Goal: Task Accomplishment & Management: Manage account settings

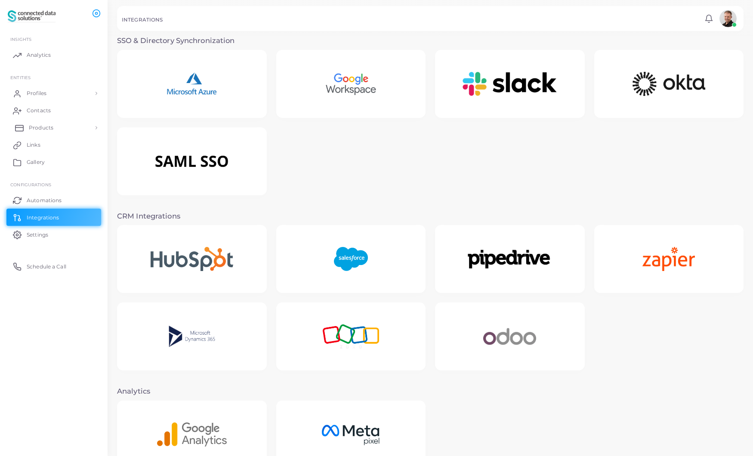
click at [40, 128] on span "Products" at bounding box center [41, 128] width 25 height 8
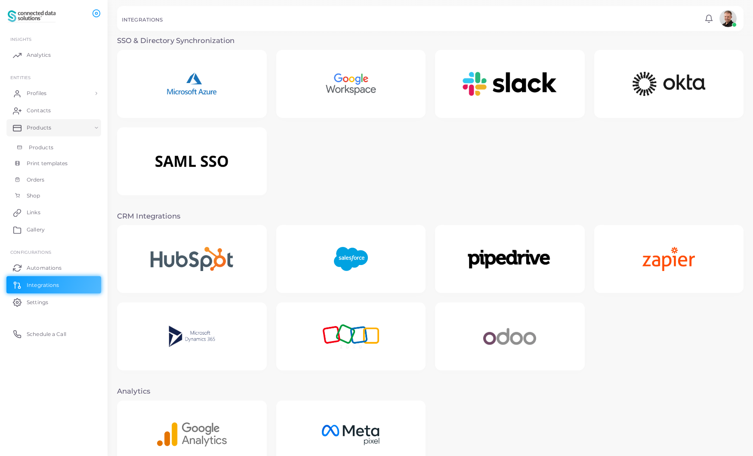
click at [39, 147] on span "Products" at bounding box center [41, 148] width 25 height 8
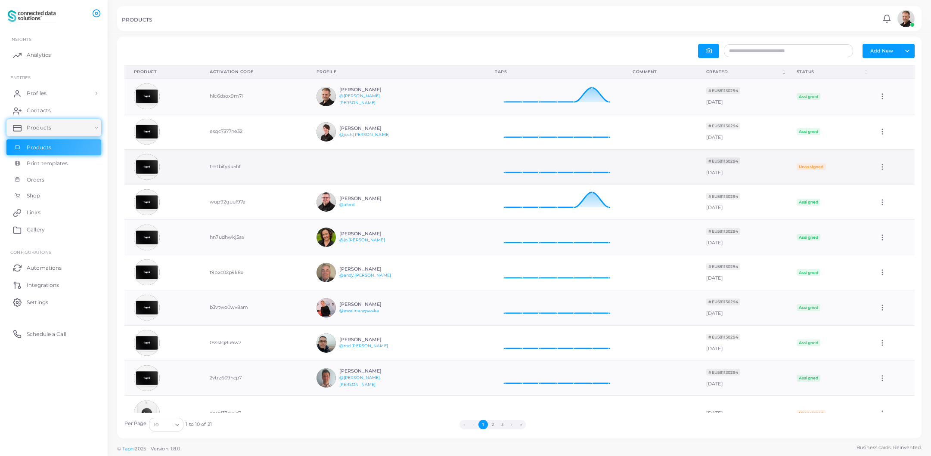
scroll to position [7, 7]
click at [760, 378] on icon at bounding box center [882, 379] width 8 height 8
click at [358, 374] on h6 "[PERSON_NAME]" at bounding box center [370, 372] width 63 height 6
click at [783, 72] on th "Created (Click to sort Ascending)" at bounding box center [742, 71] width 90 height 13
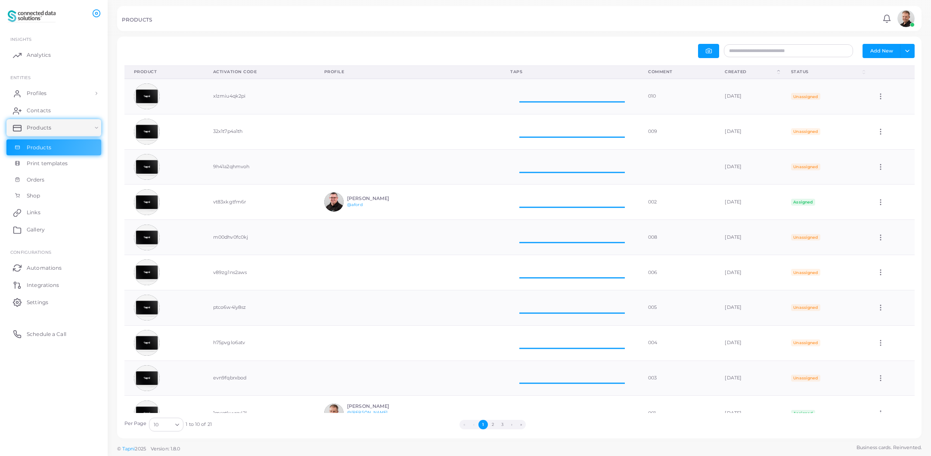
scroll to position [7, 7]
click at [780, 74] on th "Created (Click to sort Descending)" at bounding box center [748, 71] width 66 height 13
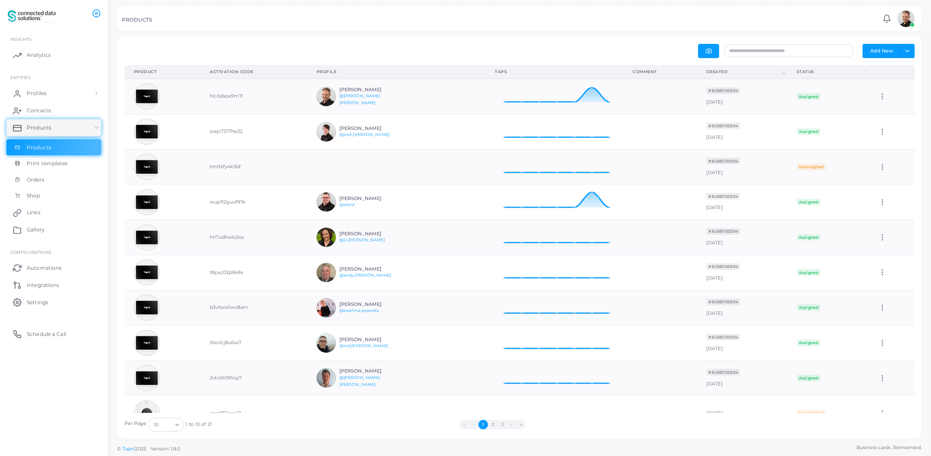
click at [537, 74] on div "Taps" at bounding box center [554, 72] width 119 height 6
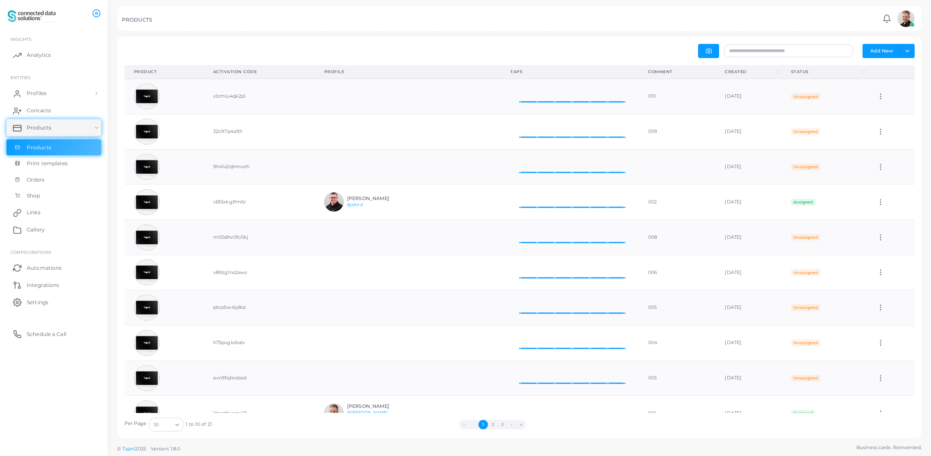
click at [537, 74] on div "Taps" at bounding box center [569, 72] width 119 height 6
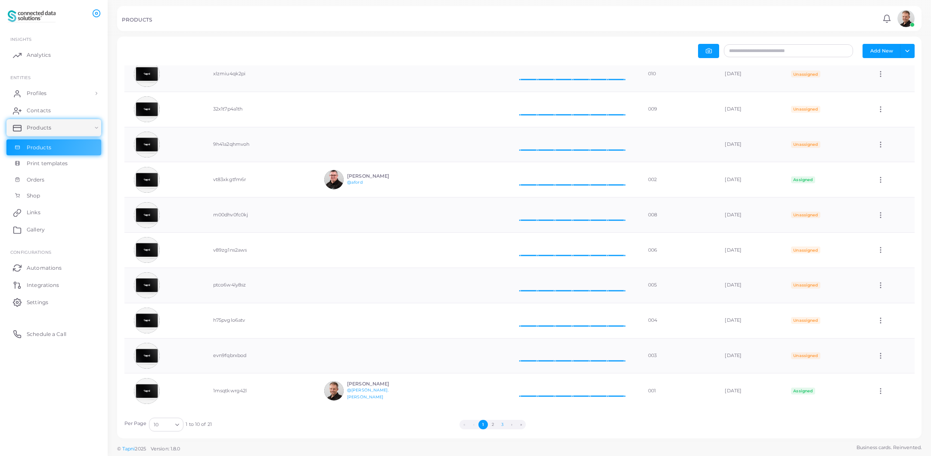
click at [502, 424] on button "3" at bounding box center [501, 424] width 9 height 9
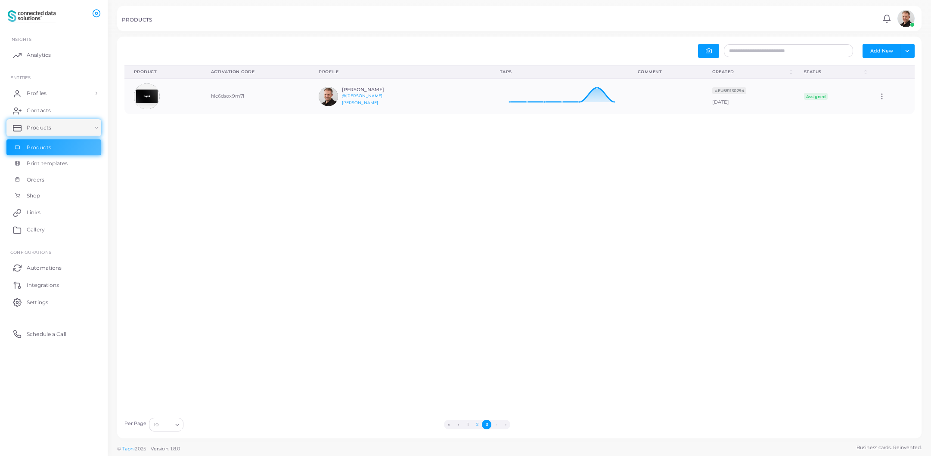
click at [477, 424] on button "2" at bounding box center [476, 424] width 9 height 9
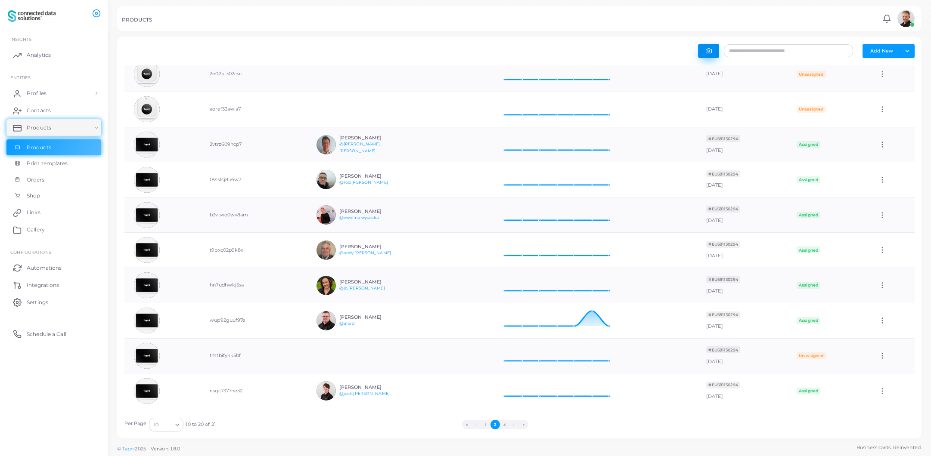
click at [709, 53] on icon "button" at bounding box center [709, 51] width 6 height 6
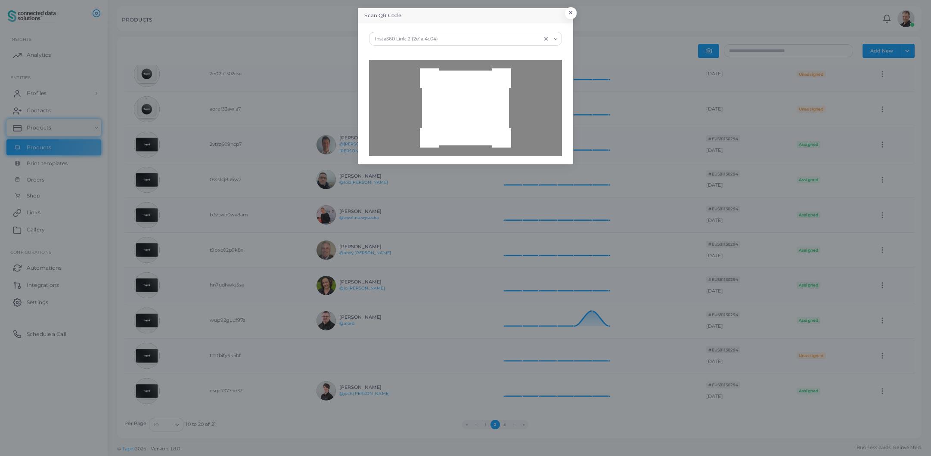
type input "**********"
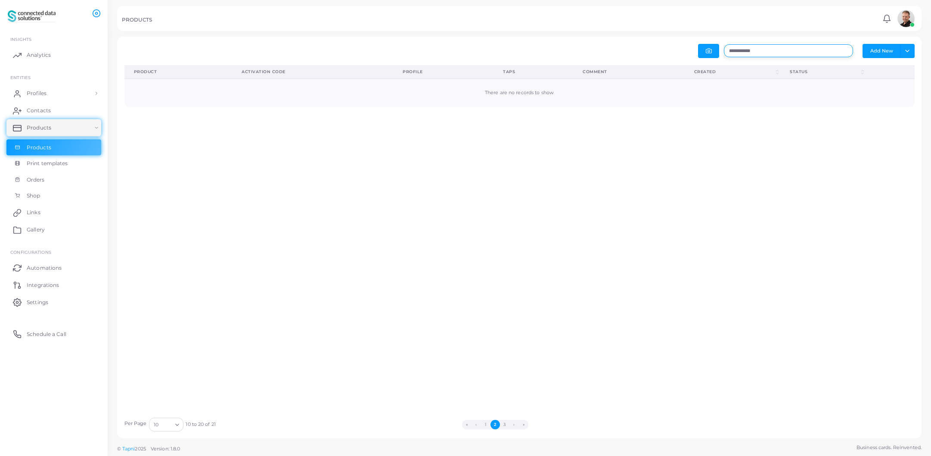
drag, startPoint x: 802, startPoint y: 54, endPoint x: 710, endPoint y: 43, distance: 92.8
click at [710, 43] on div "**********" at bounding box center [519, 238] width 804 height 402
click at [885, 53] on button "Add New" at bounding box center [881, 51] width 38 height 14
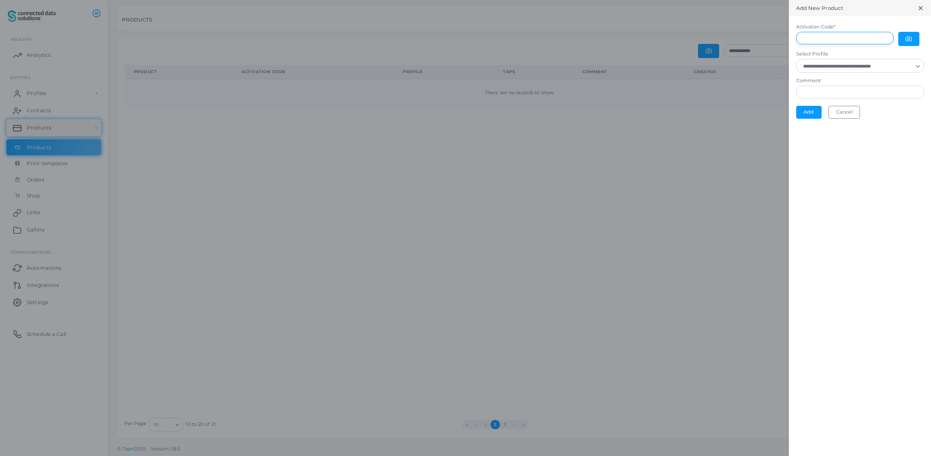
click at [861, 39] on input "Activation Code *" at bounding box center [844, 38] width 97 height 13
paste input "**********"
type input "**********"
click at [911, 40] on icon "button" at bounding box center [909, 39] width 6 height 5
click at [896, 70] on input "Select Profile" at bounding box center [856, 66] width 112 height 9
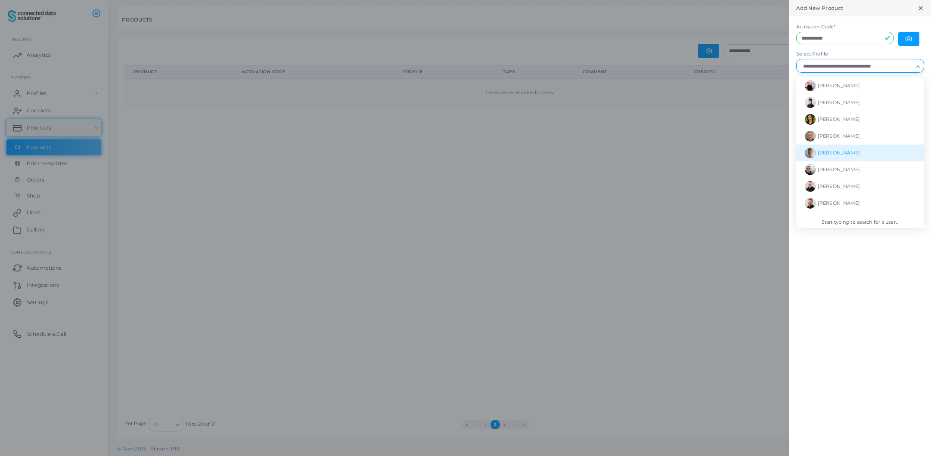
click at [856, 155] on li "[PERSON_NAME]" at bounding box center [860, 153] width 128 height 17
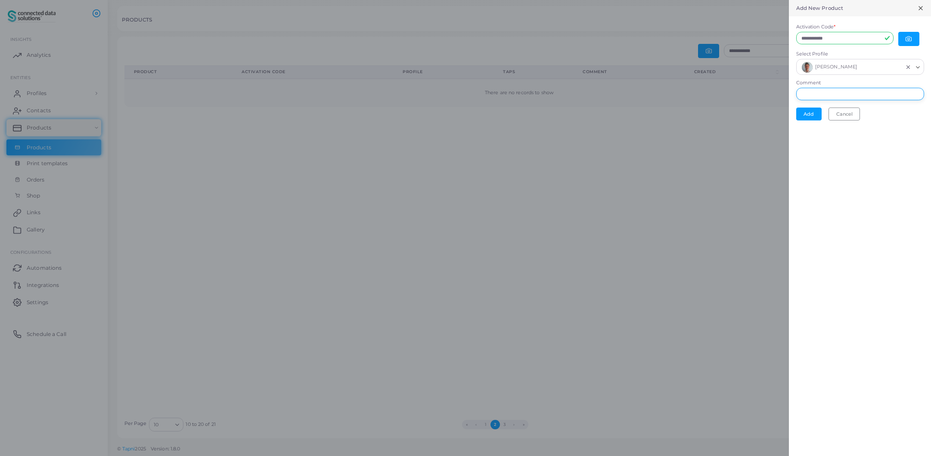
click at [862, 94] on input "Comment" at bounding box center [860, 94] width 128 height 13
type input "**********"
click at [806, 113] on button "Add" at bounding box center [808, 114] width 25 height 13
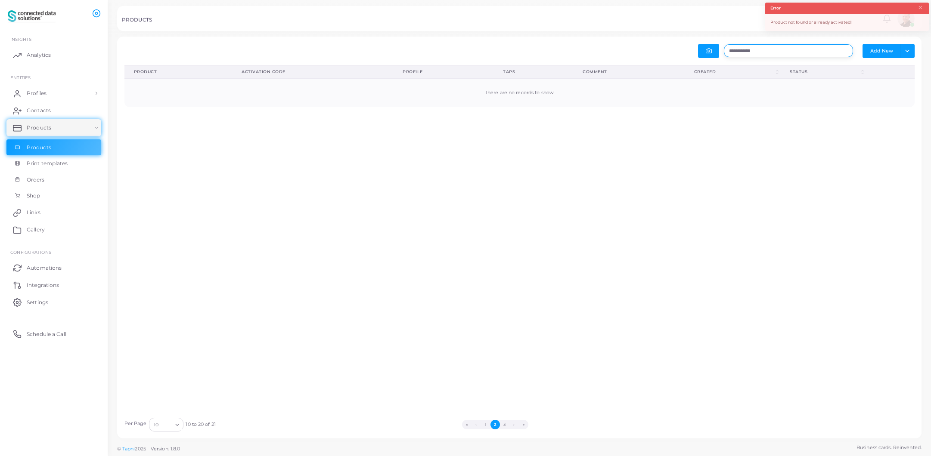
drag, startPoint x: 781, startPoint y: 53, endPoint x: 677, endPoint y: 50, distance: 104.2
click at [677, 50] on div "**********" at bounding box center [719, 51] width 400 height 14
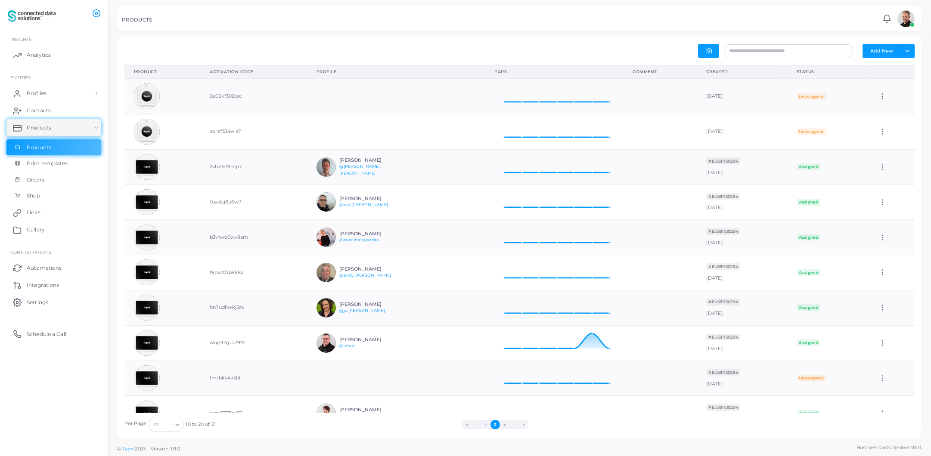
click at [485, 425] on button "1" at bounding box center [485, 424] width 9 height 9
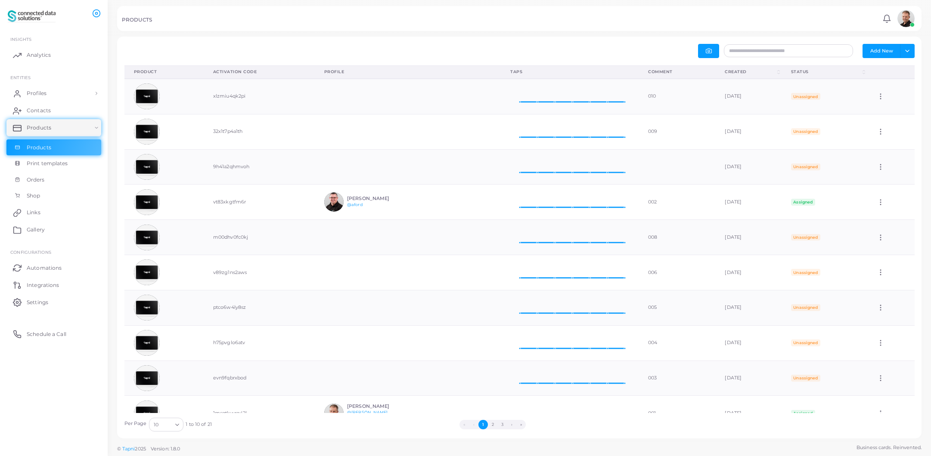
click at [648, 72] on div "Comment" at bounding box center [677, 72] width 58 height 6
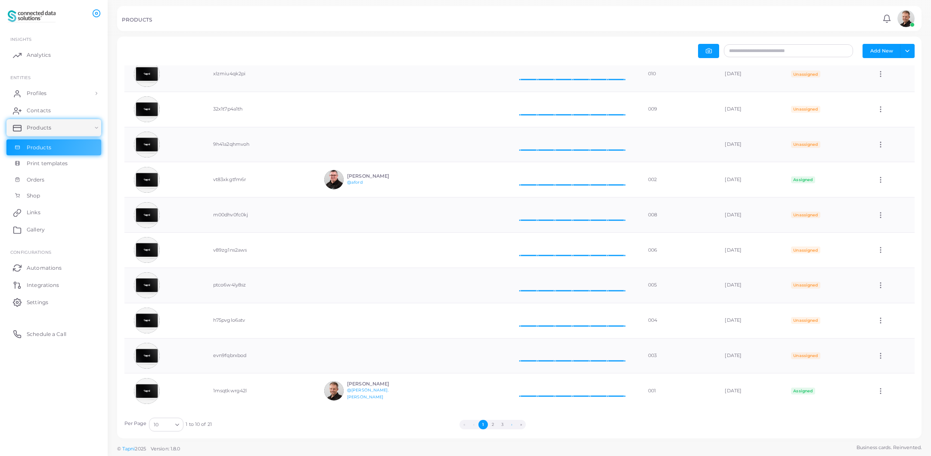
click at [511, 426] on button "›" at bounding box center [511, 424] width 9 height 9
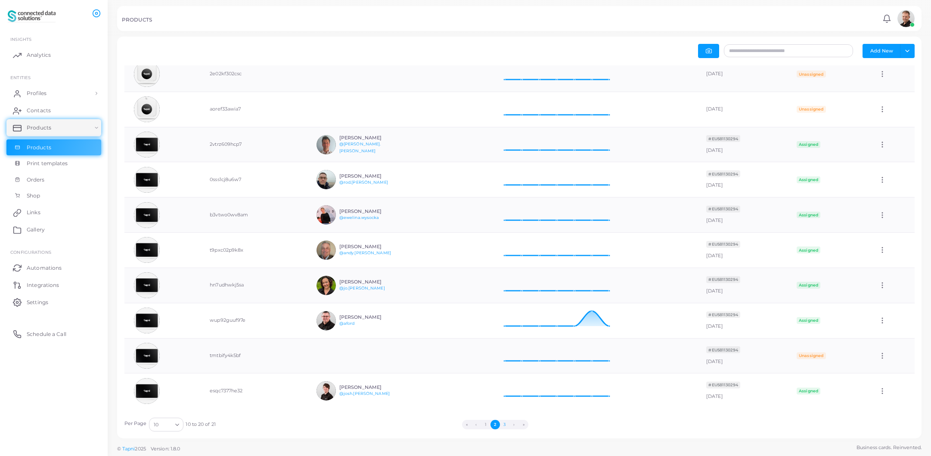
click at [505, 426] on button "3" at bounding box center [504, 424] width 9 height 9
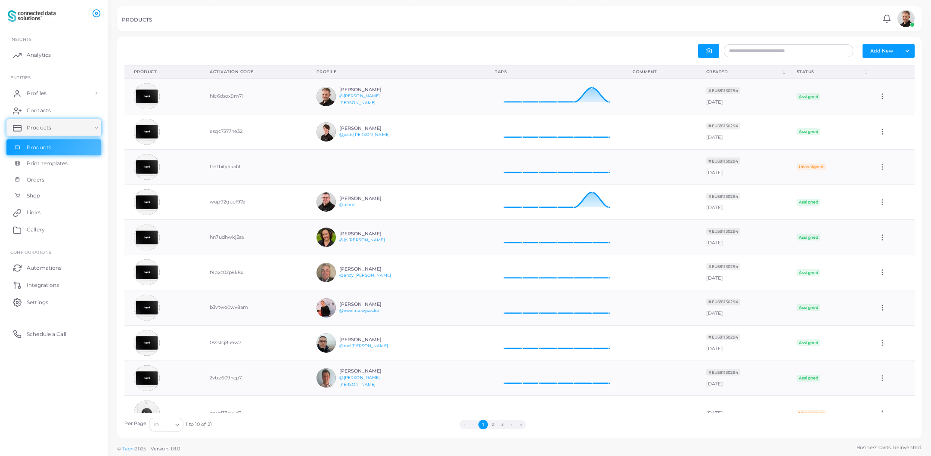
click at [783, 74] on th "Created (Click to sort Ascending)" at bounding box center [742, 71] width 90 height 13
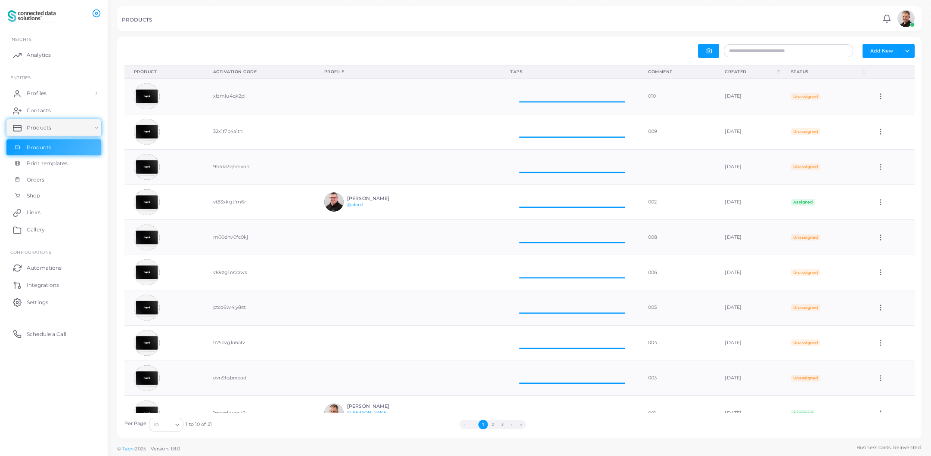
scroll to position [7, 7]
click at [783, 74] on th "Status (Click to sort Ascending)" at bounding box center [824, 71] width 86 height 13
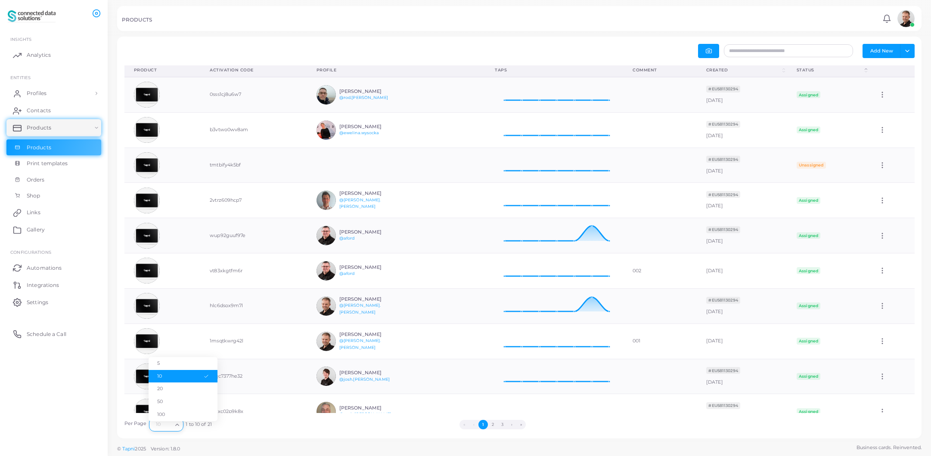
click at [178, 425] on icon "Search for option" at bounding box center [177, 425] width 6 height 6
click at [167, 413] on li "100" at bounding box center [183, 415] width 69 height 13
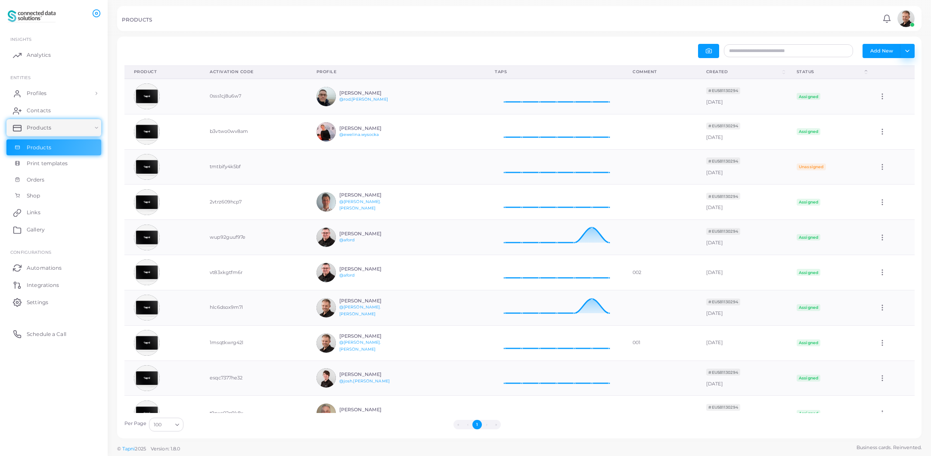
click at [910, 51] on button "Toggle dropdown" at bounding box center [907, 51] width 14 height 14
click at [879, 50] on button "Add New" at bounding box center [881, 51] width 38 height 14
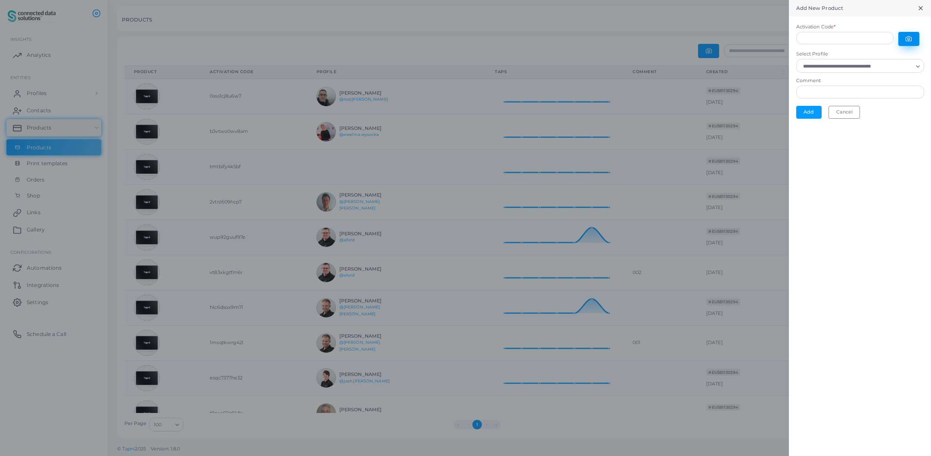
click at [911, 40] on icon "button" at bounding box center [909, 39] width 6 height 5
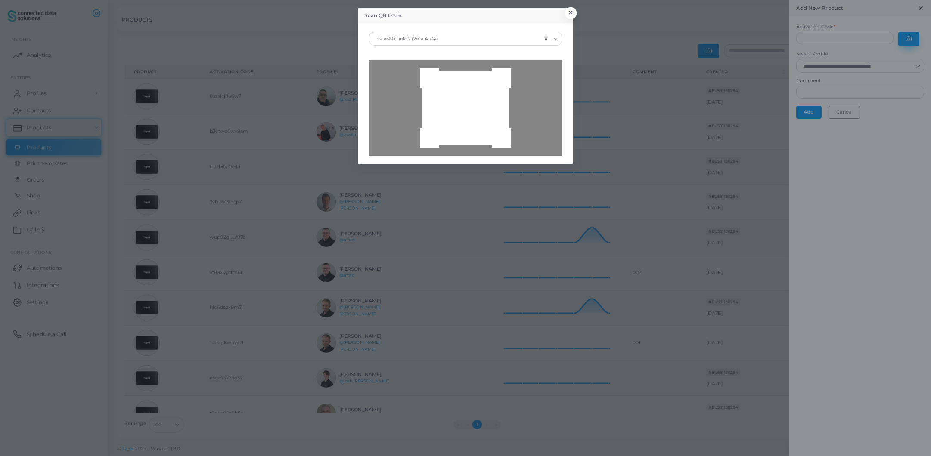
type input "**********"
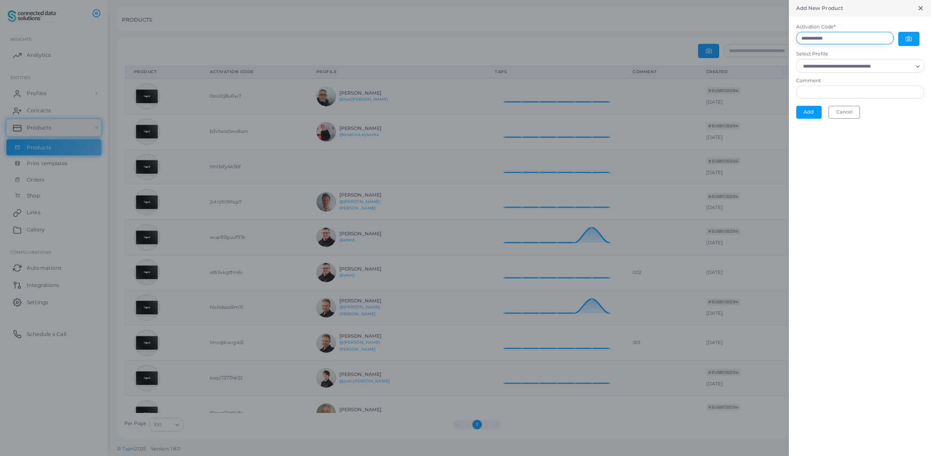
drag, startPoint x: 852, startPoint y: 39, endPoint x: 798, endPoint y: 37, distance: 53.8
click at [798, 37] on input "**********" at bounding box center [844, 38] width 97 height 13
click at [897, 68] on input "Select Profile" at bounding box center [856, 66] width 112 height 9
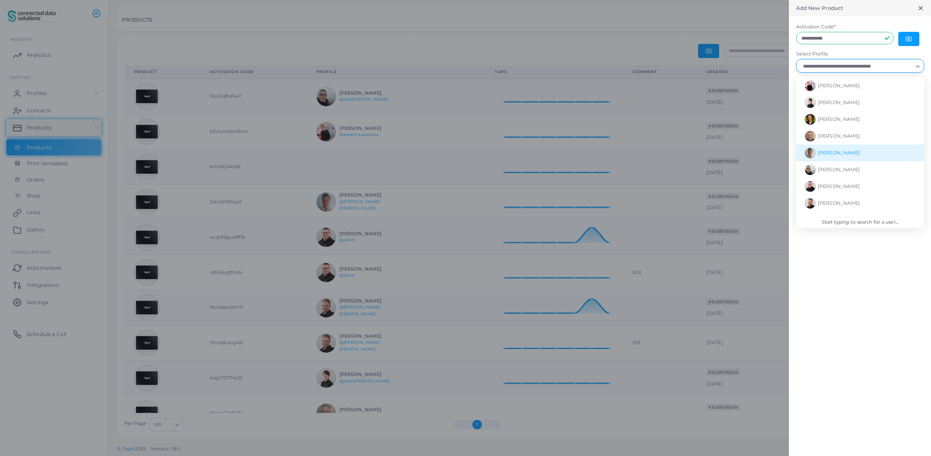
click at [845, 155] on span "[PERSON_NAME]" at bounding box center [839, 153] width 42 height 6
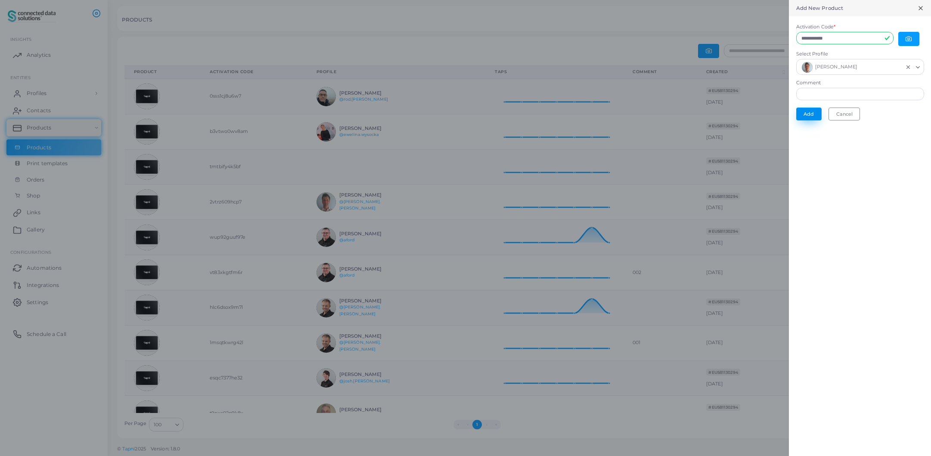
click at [812, 114] on button "Add" at bounding box center [808, 114] width 25 height 13
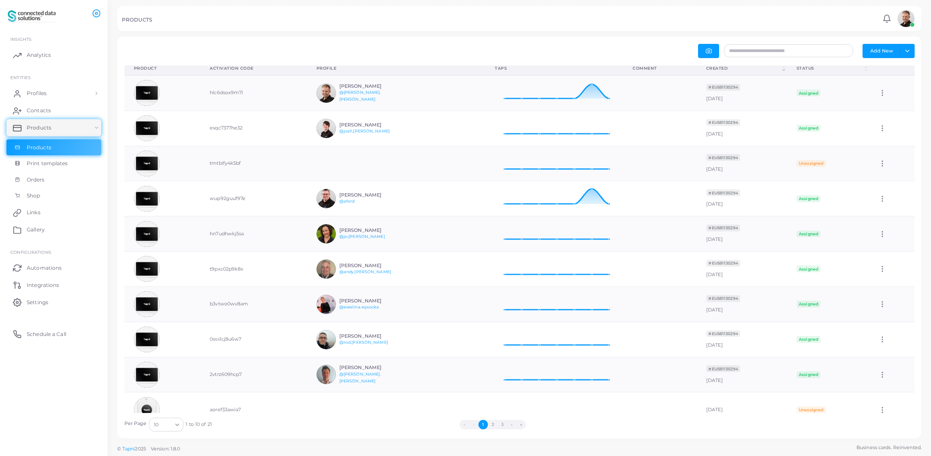
scroll to position [6, 0]
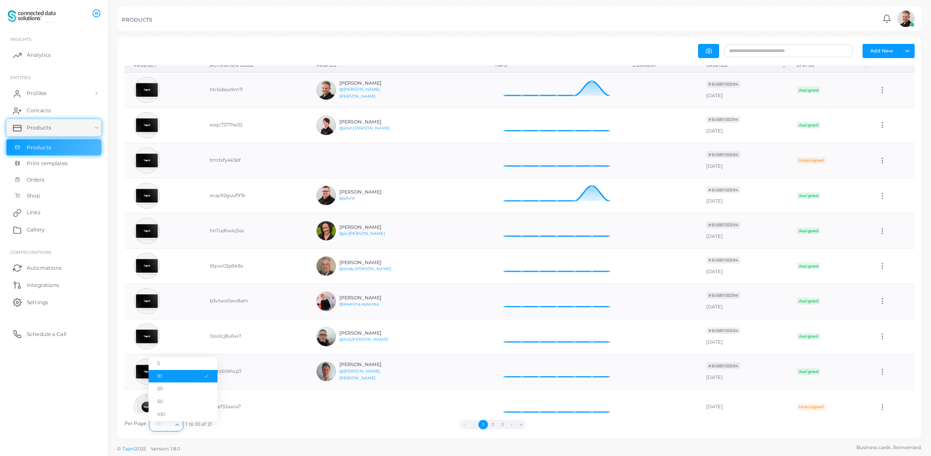
click at [178, 426] on icon "Search for option" at bounding box center [177, 425] width 6 height 6
click at [170, 402] on li "50" at bounding box center [183, 402] width 69 height 13
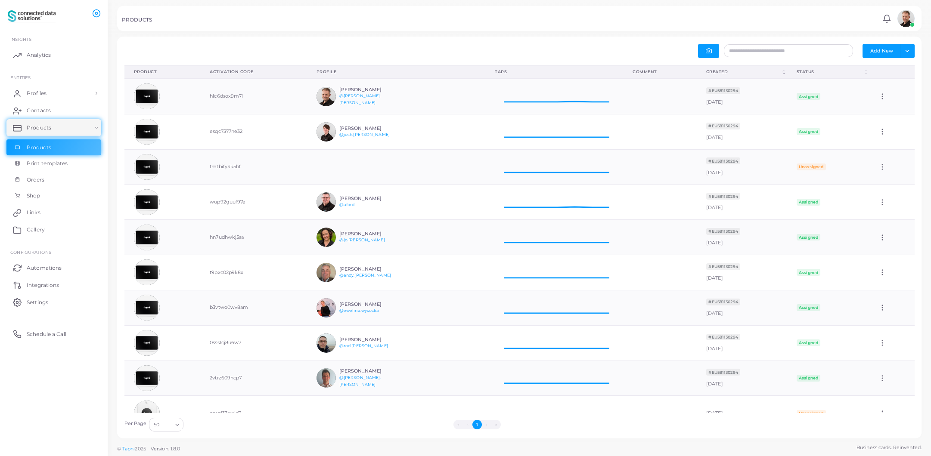
scroll to position [7, 7]
click at [890, 51] on button "Add New" at bounding box center [881, 51] width 38 height 14
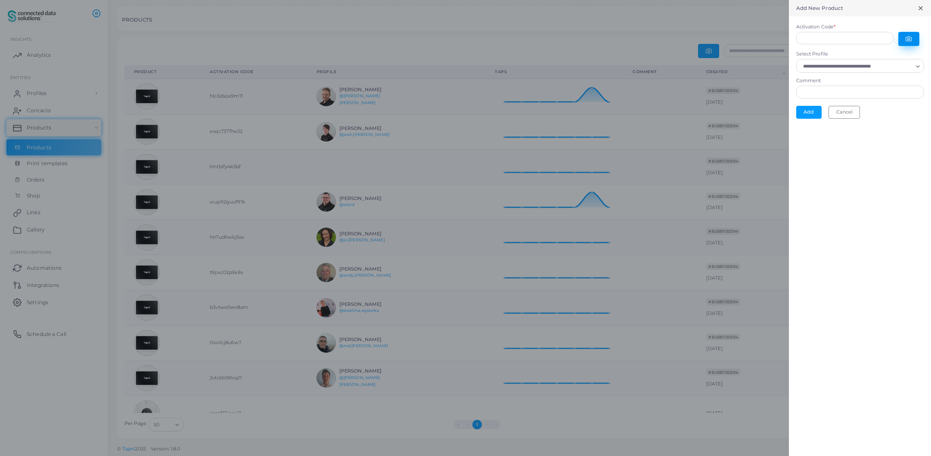
click at [909, 41] on icon "button" at bounding box center [909, 39] width 6 height 5
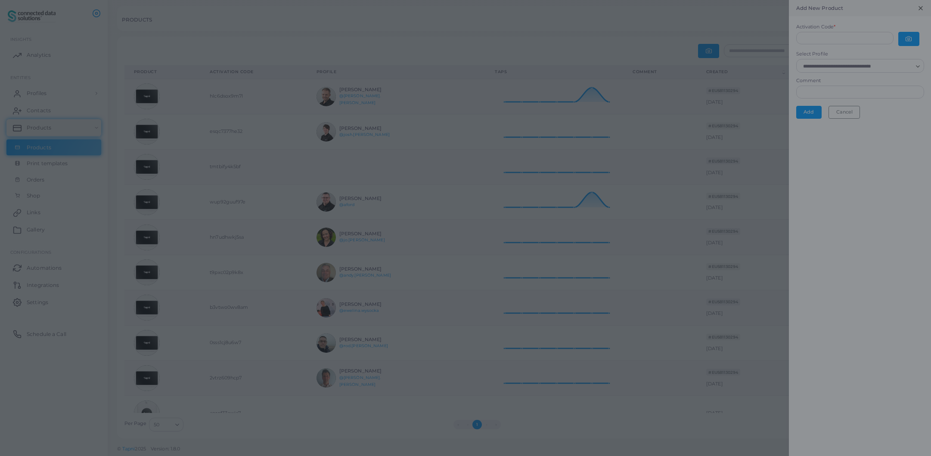
type input "**********"
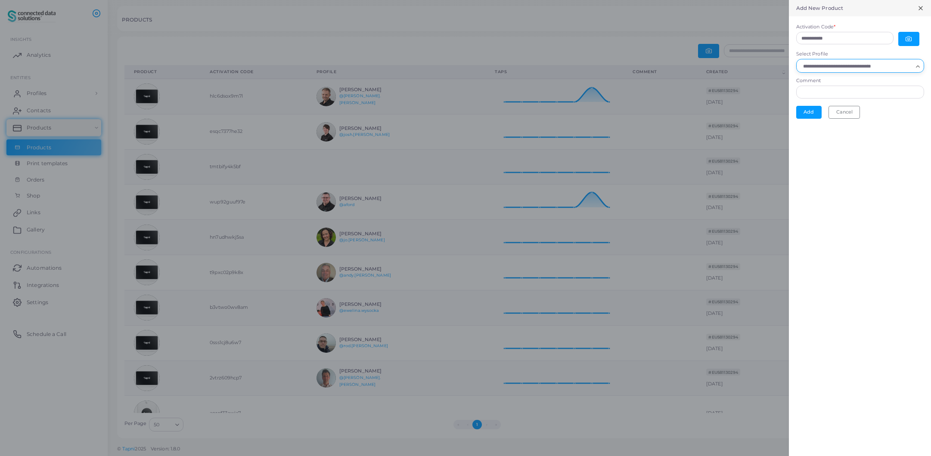
click at [858, 65] on input "Select Profile" at bounding box center [856, 66] width 112 height 9
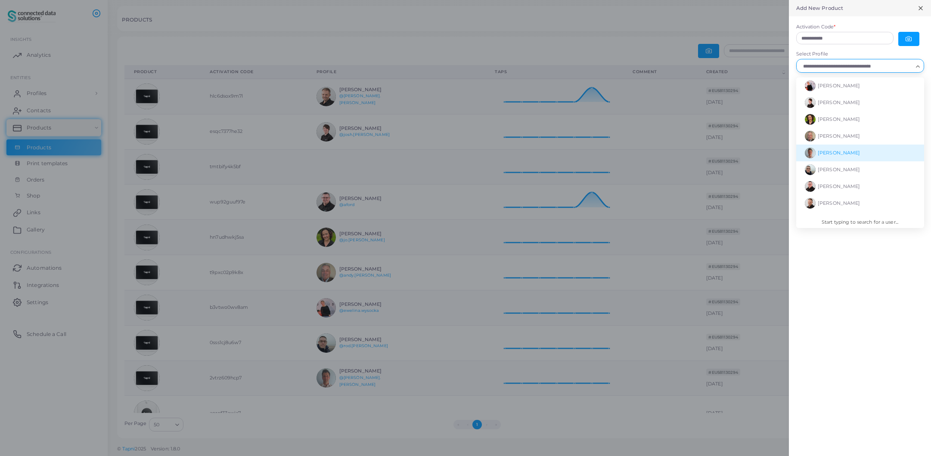
click at [840, 153] on span "Nick Thornton" at bounding box center [839, 153] width 42 height 6
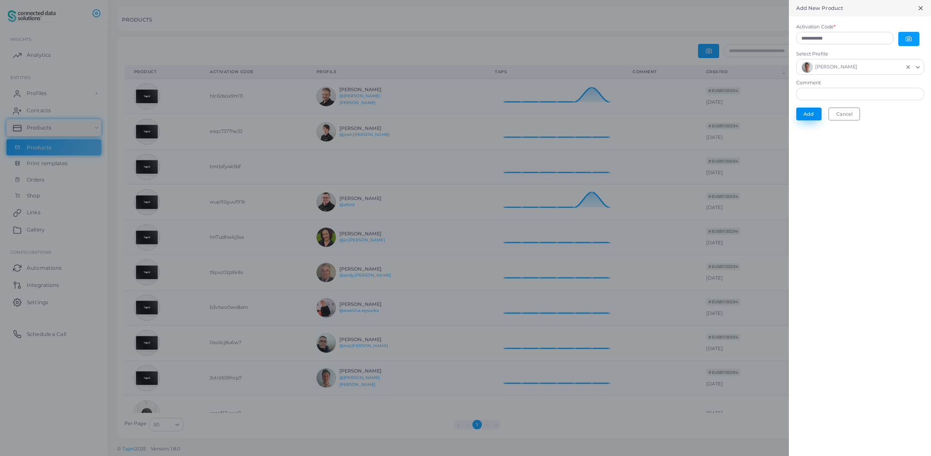
click at [809, 114] on button "Add" at bounding box center [808, 114] width 25 height 13
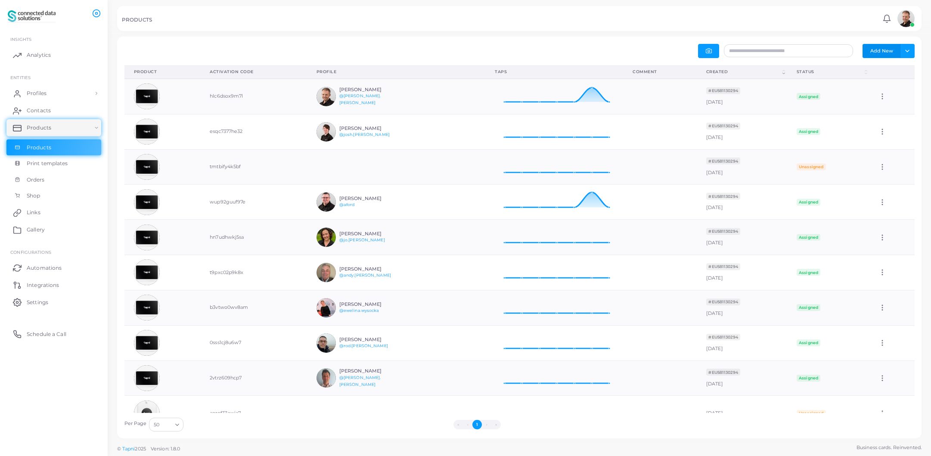
click at [883, 51] on button "Add New" at bounding box center [881, 51] width 38 height 14
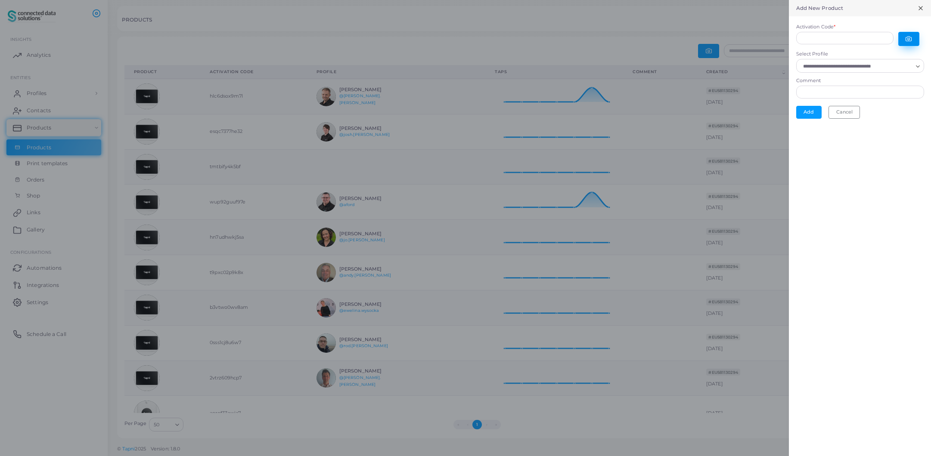
click at [912, 39] on button "button" at bounding box center [908, 39] width 21 height 14
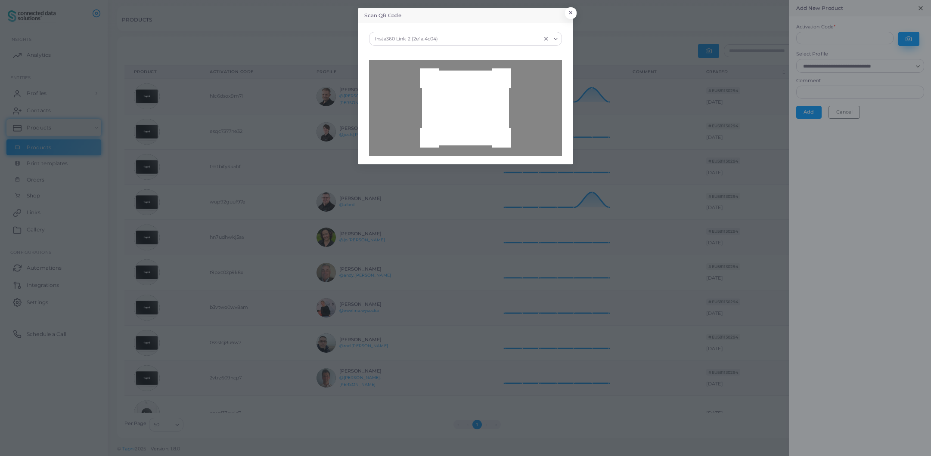
type input "**********"
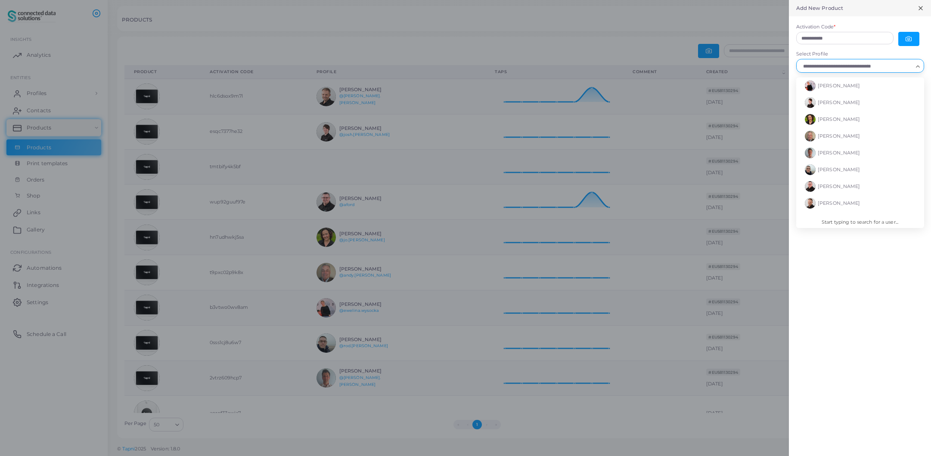
click at [893, 68] on input "Select Profile" at bounding box center [856, 66] width 112 height 9
click at [858, 116] on li "[PERSON_NAME]" at bounding box center [860, 119] width 128 height 17
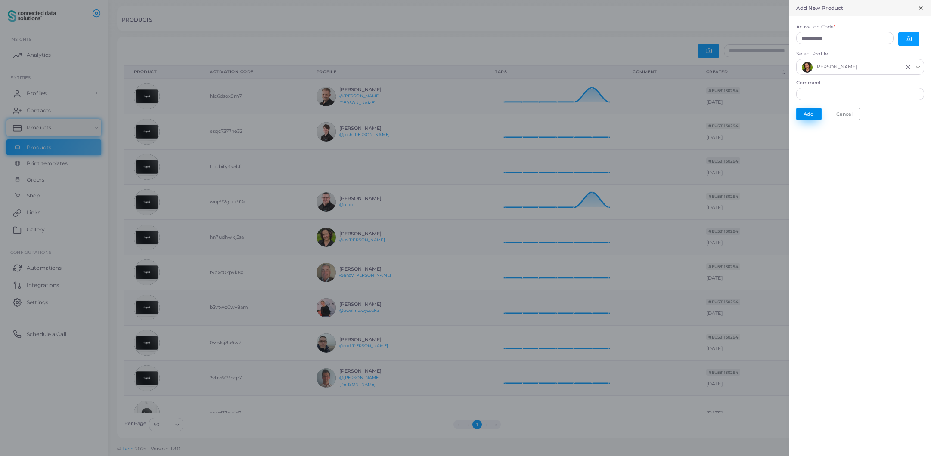
click at [810, 115] on button "Add" at bounding box center [808, 114] width 25 height 13
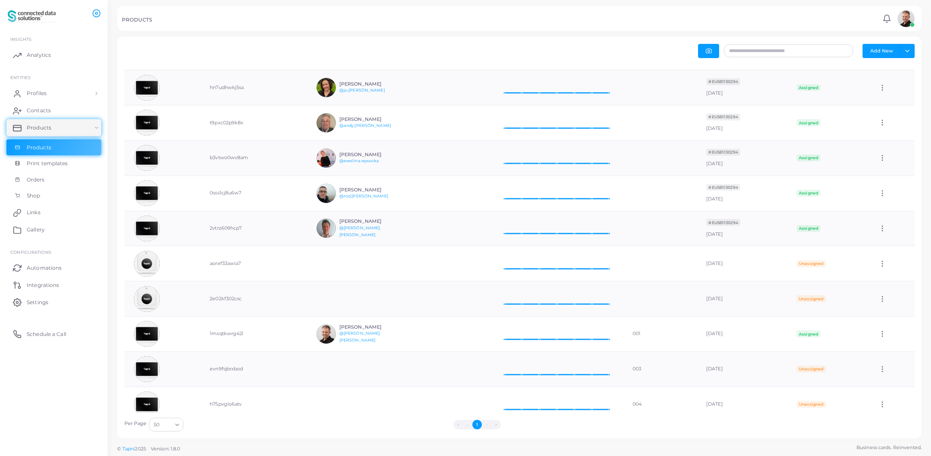
scroll to position [201, 0]
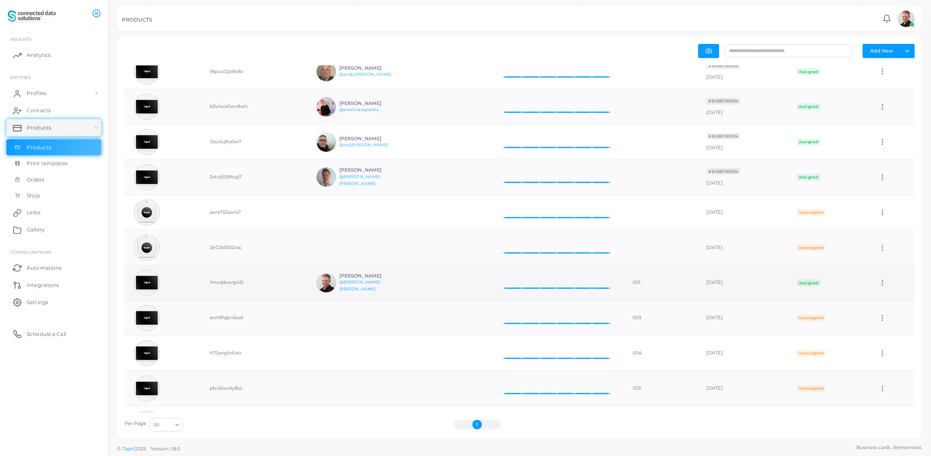
click at [879, 285] on icon at bounding box center [882, 283] width 8 height 8
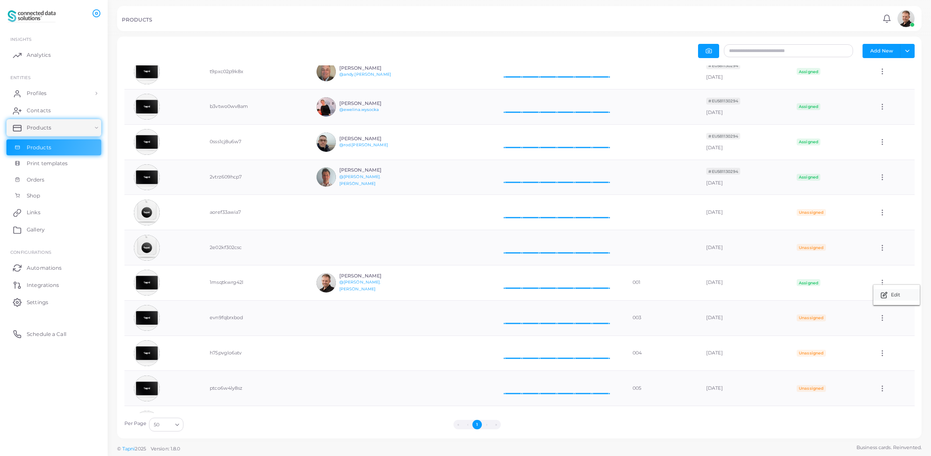
click at [888, 296] on link "Edit" at bounding box center [896, 295] width 47 height 12
type input "***"
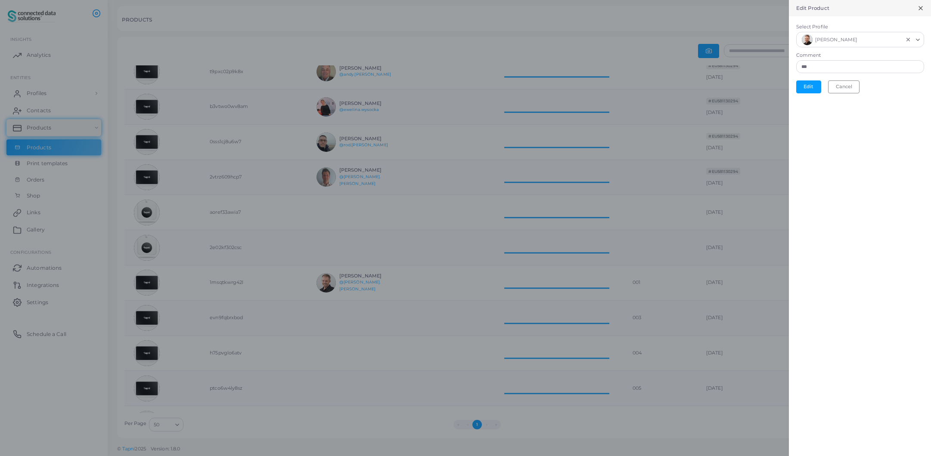
scroll to position [7, 7]
drag, startPoint x: 877, startPoint y: 67, endPoint x: 773, endPoint y: 68, distance: 103.8
click at [773, 0] on div "Edit Product Select Profile Paul Chatwin Loading... Comment *** Edit Cancel" at bounding box center [465, 0] width 931 height 0
type input "***"
click at [807, 85] on button "Edit" at bounding box center [808, 87] width 25 height 13
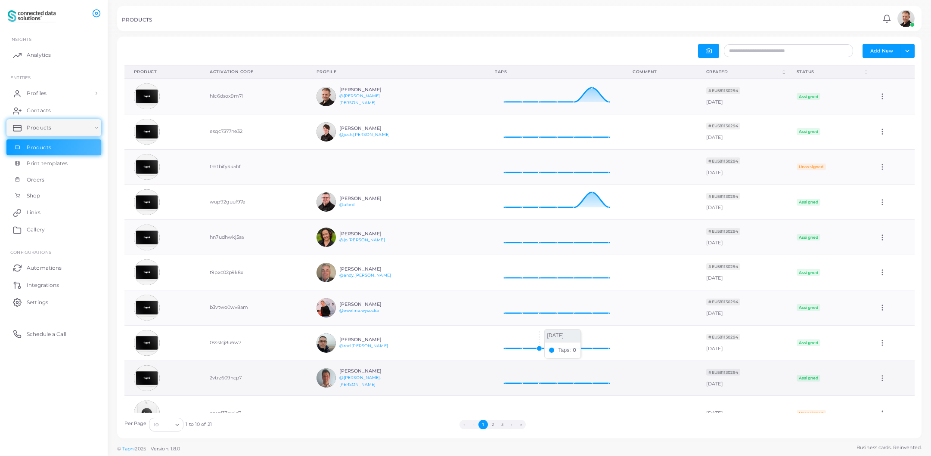
scroll to position [2, 0]
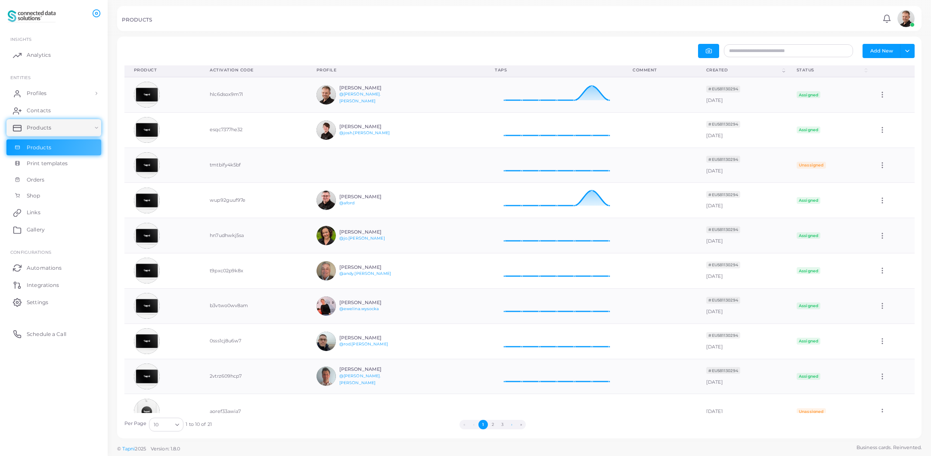
click at [513, 427] on button "›" at bounding box center [511, 424] width 9 height 9
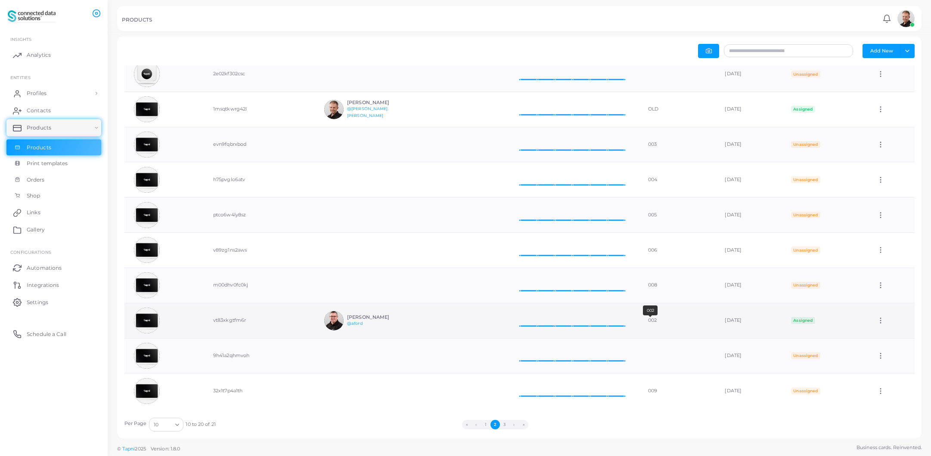
click at [648, 321] on div "002" at bounding box center [677, 320] width 58 height 7
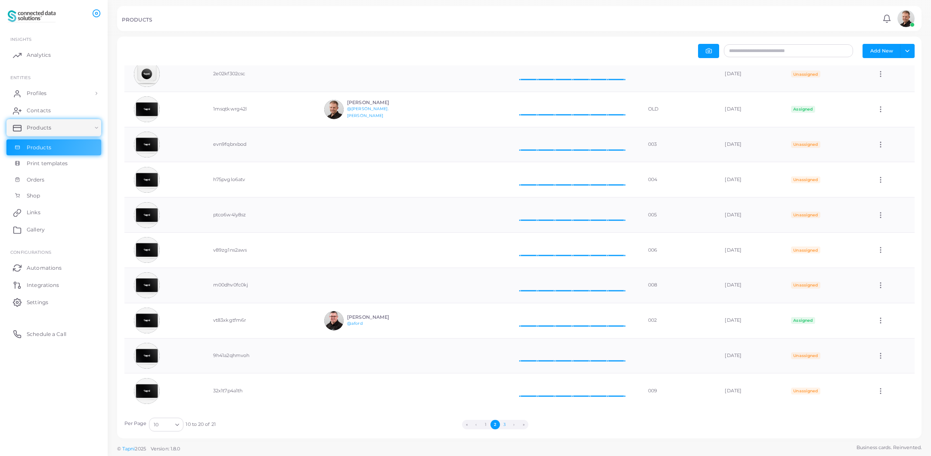
click at [505, 426] on button "3" at bounding box center [504, 424] width 9 height 9
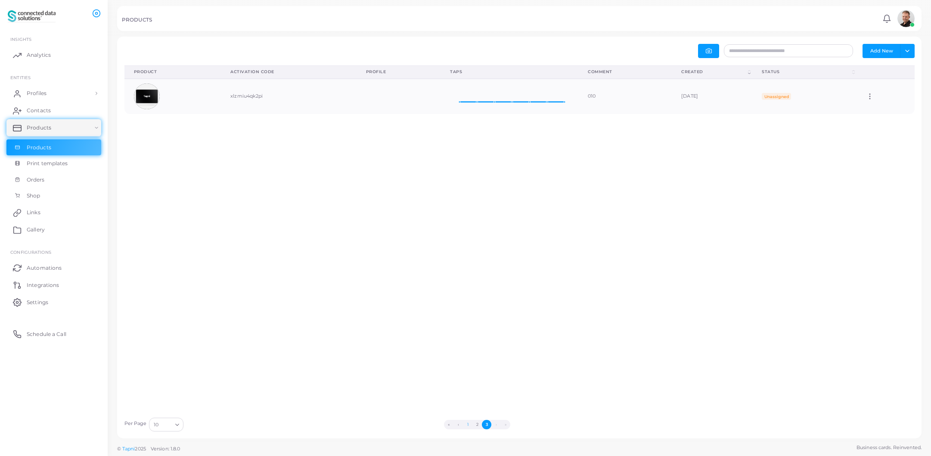
click at [468, 425] on button "1" at bounding box center [467, 424] width 9 height 9
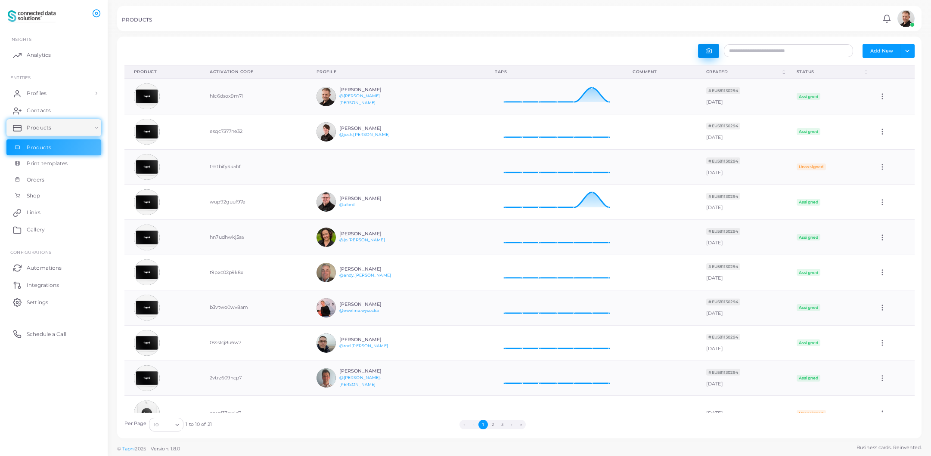
click at [711, 51] on icon "button" at bounding box center [709, 51] width 6 height 6
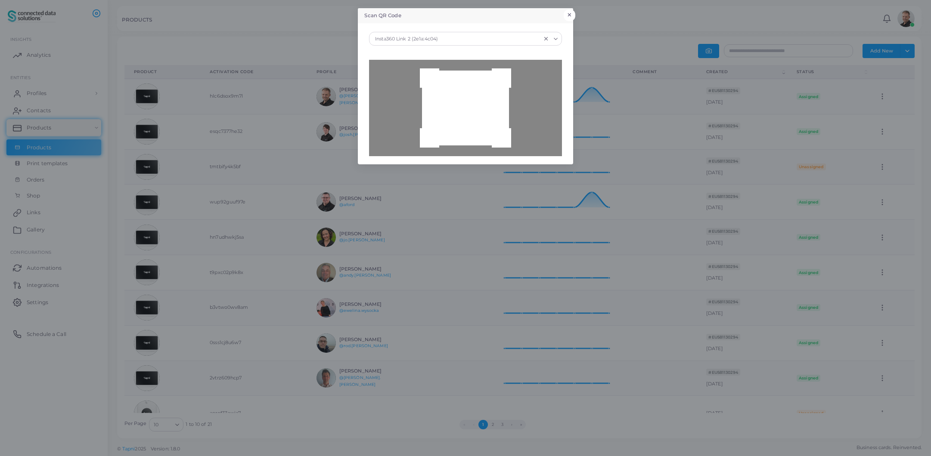
click at [571, 14] on button "×" at bounding box center [570, 14] width 12 height 11
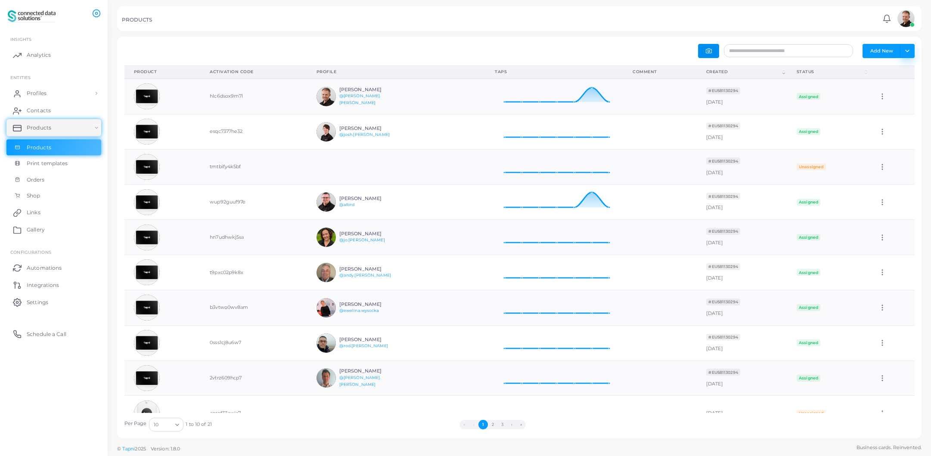
click at [911, 53] on button "Toggle dropdown" at bounding box center [907, 51] width 14 height 14
click at [576, 37] on div "Add New Toggle dropdown Export to XLSX Product (Click to clear sorting) Activat…" at bounding box center [519, 238] width 804 height 402
click at [173, 22] on div "PRODUCTS" at bounding box center [501, 21] width 758 height 9
click at [36, 56] on span "Analytics" at bounding box center [41, 55] width 24 height 8
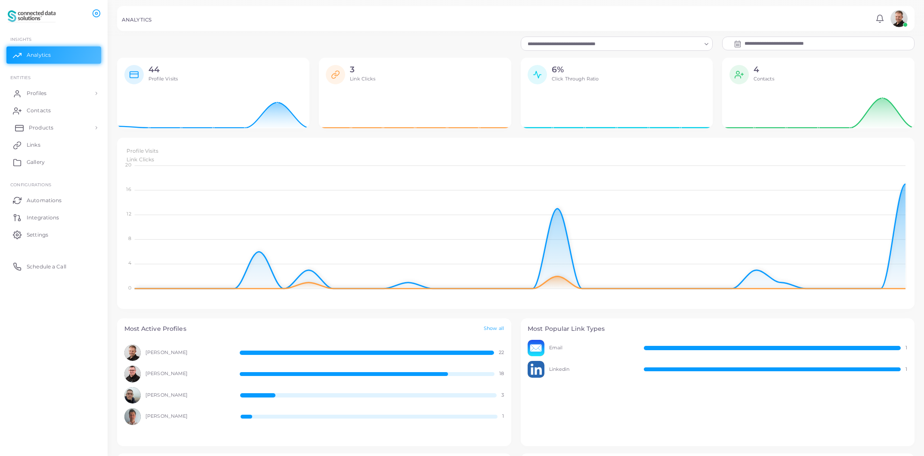
click at [25, 127] on link "Products" at bounding box center [53, 127] width 95 height 17
click at [31, 149] on span "Products" at bounding box center [41, 148] width 25 height 8
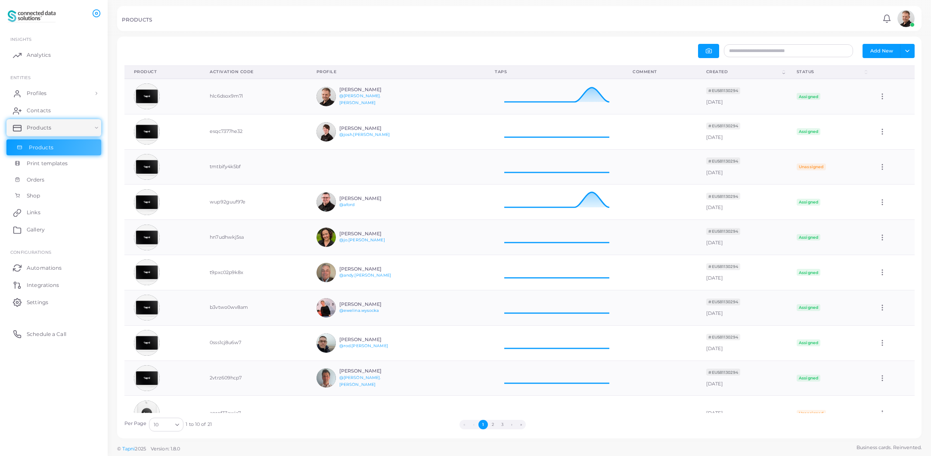
scroll to position [28, 131]
click at [339, 50] on div "Add New Toggle dropdown Export to XLSX" at bounding box center [520, 51] width 800 height 14
click at [172, 430] on div "10 Loading..." at bounding box center [166, 425] width 34 height 14
click at [168, 400] on li "50" at bounding box center [183, 402] width 69 height 13
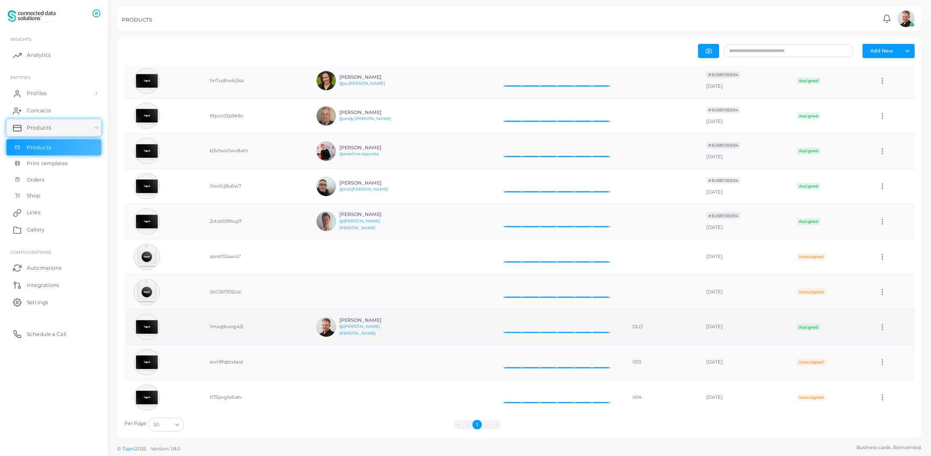
click at [316, 328] on img at bounding box center [325, 327] width 19 height 19
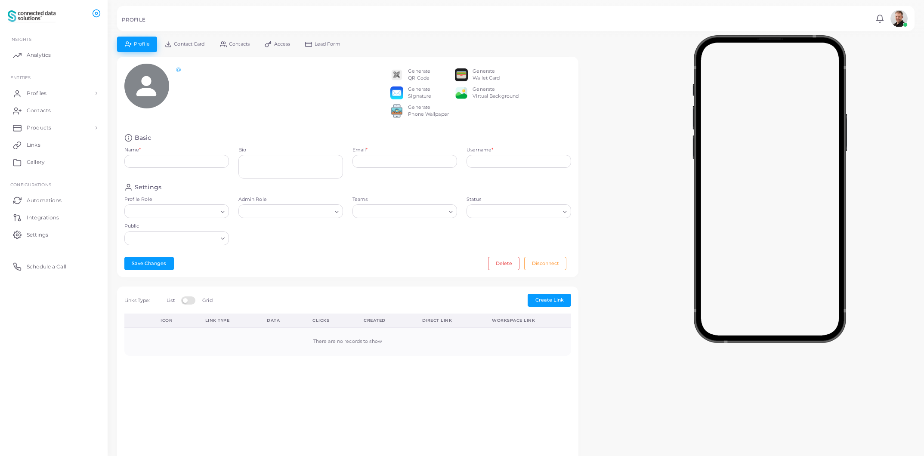
type input "**********"
type textarea "***"
type input "**********"
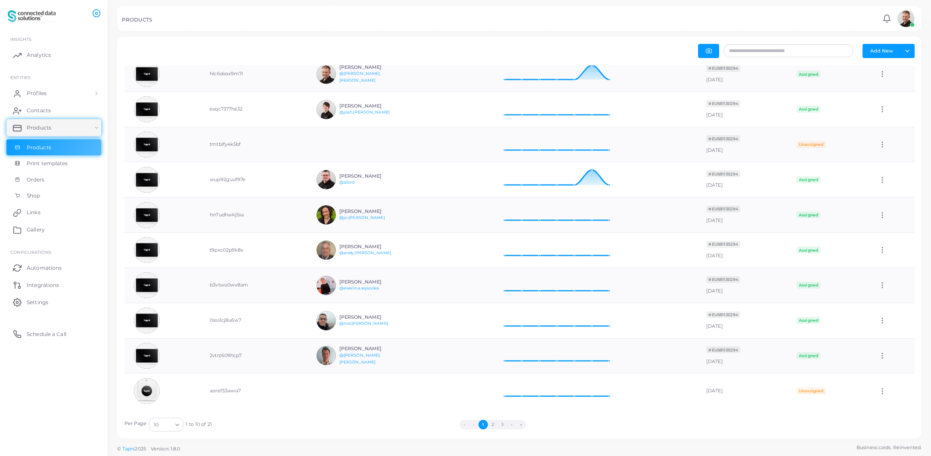
click at [177, 428] on icon "Search for option" at bounding box center [177, 425] width 6 height 6
click at [164, 404] on li "50" at bounding box center [183, 402] width 69 height 13
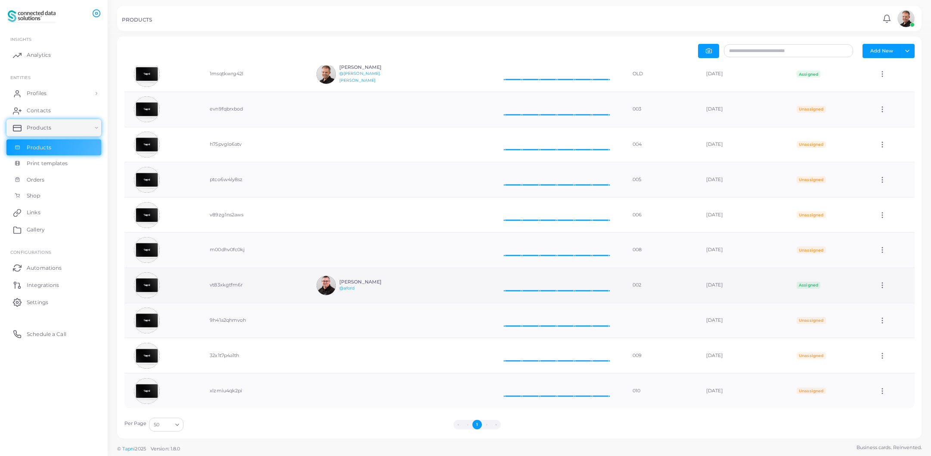
click at [878, 285] on icon at bounding box center [882, 286] width 8 height 8
click at [884, 296] on icon at bounding box center [885, 295] width 4 height 4
type input "***"
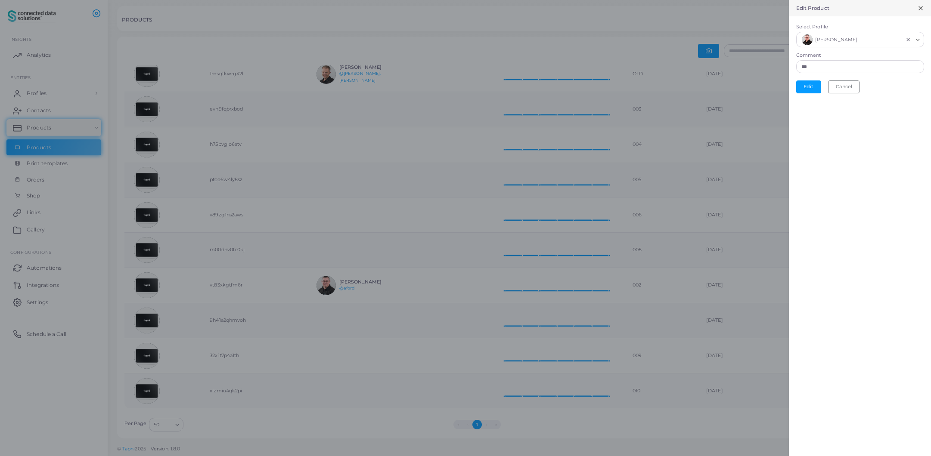
click at [909, 38] on line "Clear Selected" at bounding box center [907, 39] width 3 height 3
click at [809, 86] on button "Edit" at bounding box center [808, 84] width 25 height 13
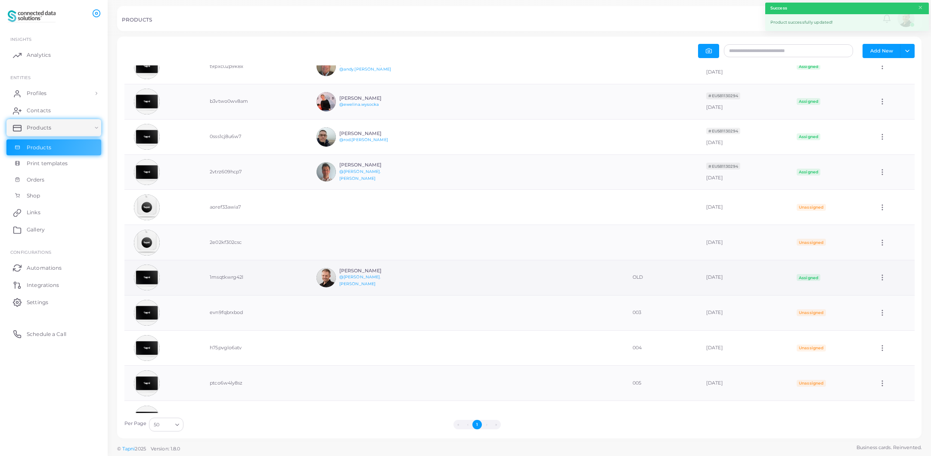
click at [880, 278] on icon at bounding box center [882, 278] width 8 height 8
click at [885, 287] on icon at bounding box center [883, 288] width 7 height 7
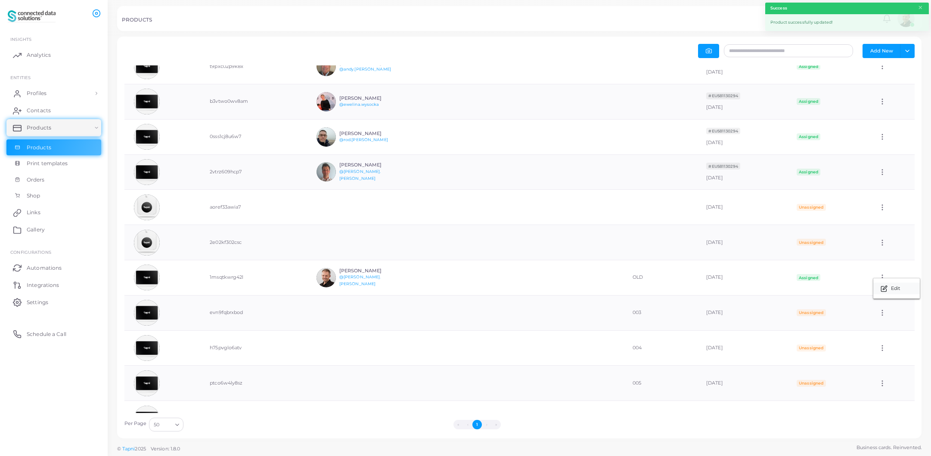
type input "***"
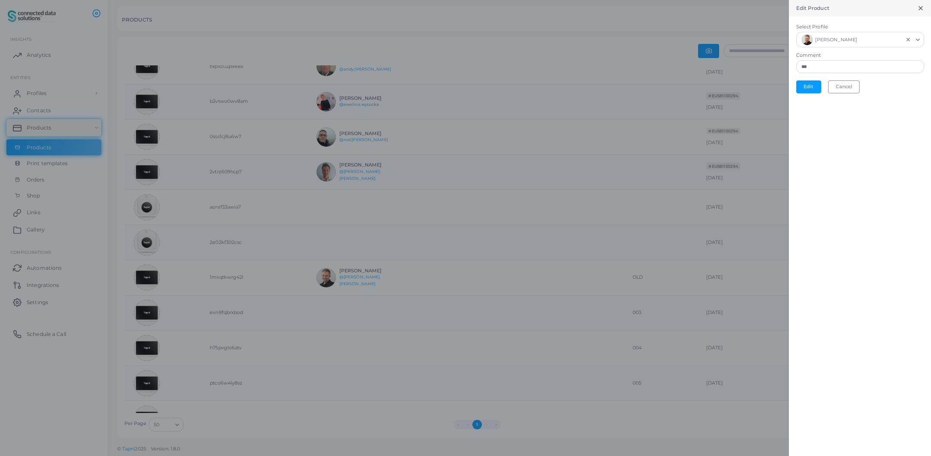
click at [906, 41] on icon "Clear Selected" at bounding box center [908, 40] width 6 height 6
drag, startPoint x: 819, startPoint y: 65, endPoint x: 784, endPoint y: 66, distance: 34.5
click at [785, 0] on div "Edit Product Select Profile Loading... Comment *** Edit Cancel" at bounding box center [465, 0] width 931 height 0
click at [811, 85] on button "Edit" at bounding box center [808, 84] width 25 height 13
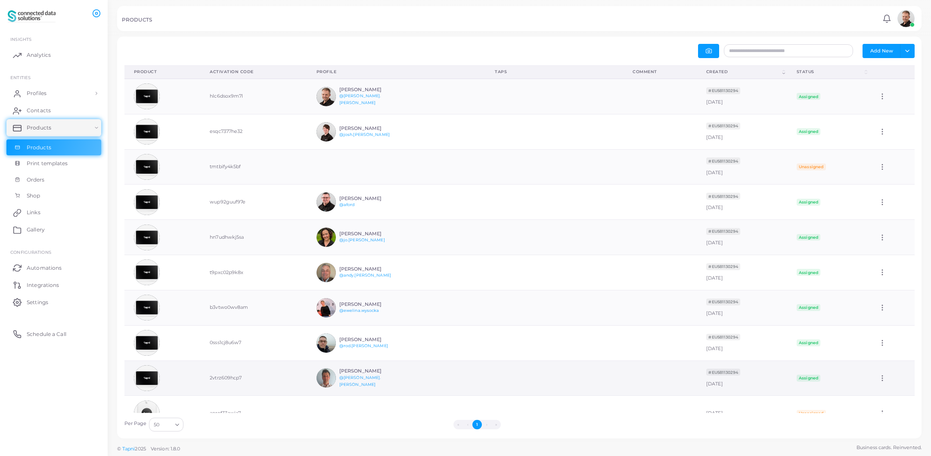
click at [225, 378] on td "2vtrz609hcp7" at bounding box center [253, 378] width 106 height 35
click at [880, 381] on icon at bounding box center [882, 379] width 8 height 8
click at [888, 389] on link "Edit" at bounding box center [896, 392] width 47 height 12
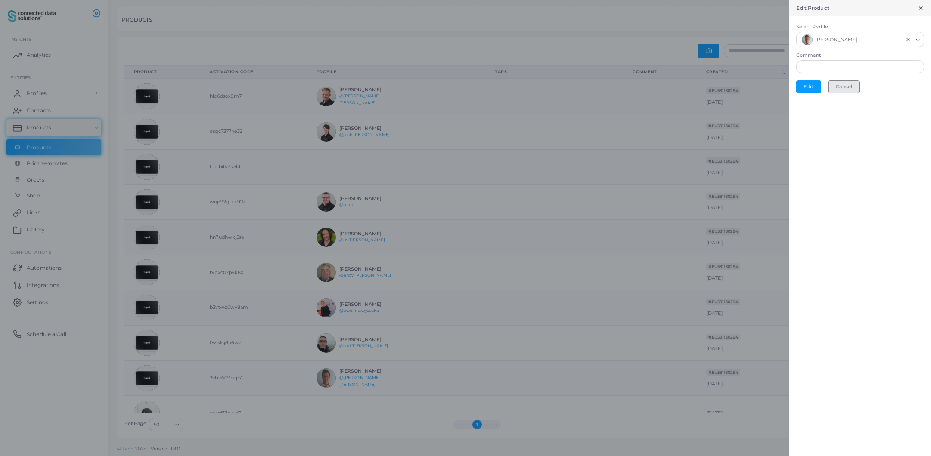
click at [843, 88] on button "Cancel" at bounding box center [843, 87] width 31 height 13
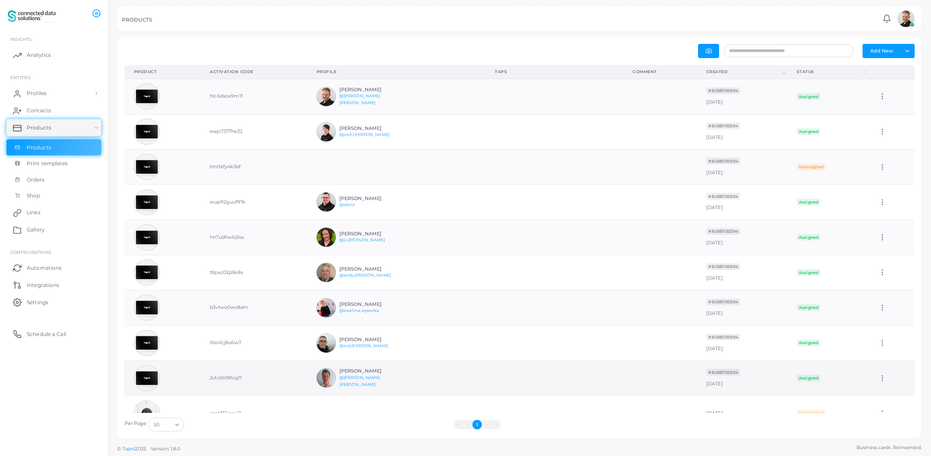
click at [213, 378] on td "2vtrz609hcp7" at bounding box center [253, 378] width 106 height 35
drag, startPoint x: 195, startPoint y: 380, endPoint x: 187, endPoint y: 381, distance: 7.8
click at [193, 380] on td at bounding box center [162, 378] width 76 height 35
click at [148, 381] on img at bounding box center [147, 379] width 26 height 26
click at [883, 53] on button "Add New" at bounding box center [881, 51] width 38 height 14
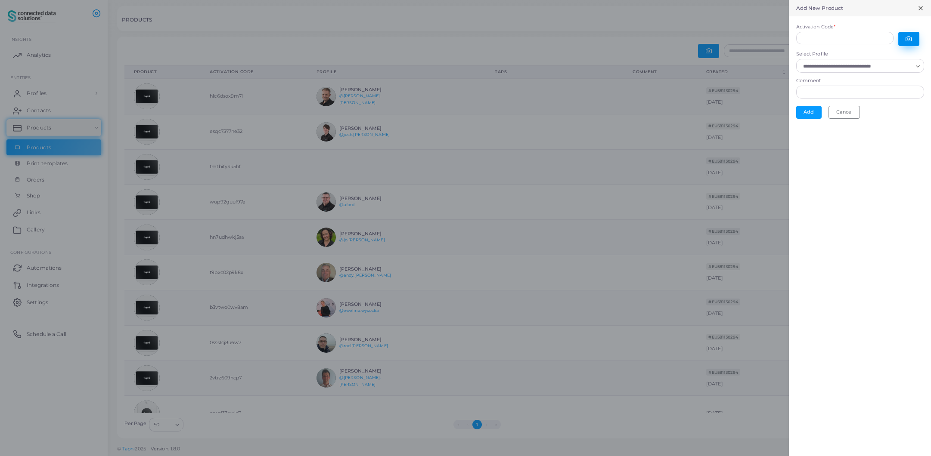
click at [910, 40] on icon "button" at bounding box center [908, 39] width 6 height 6
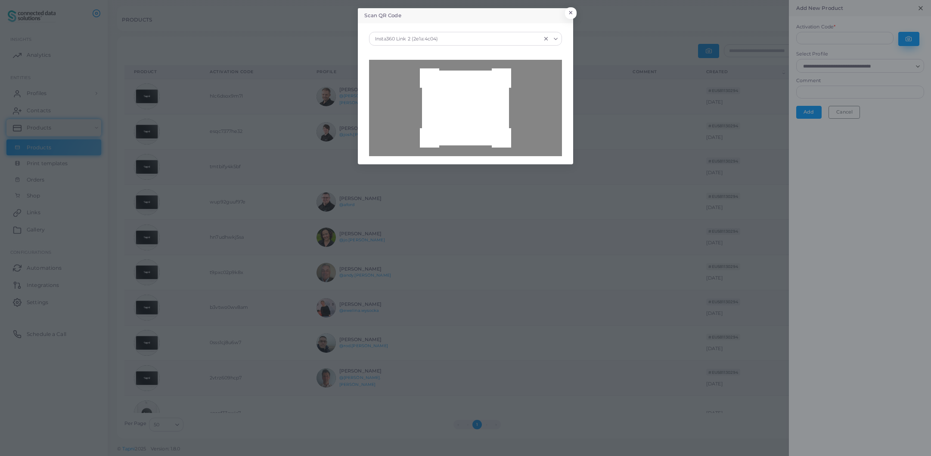
type input "**********"
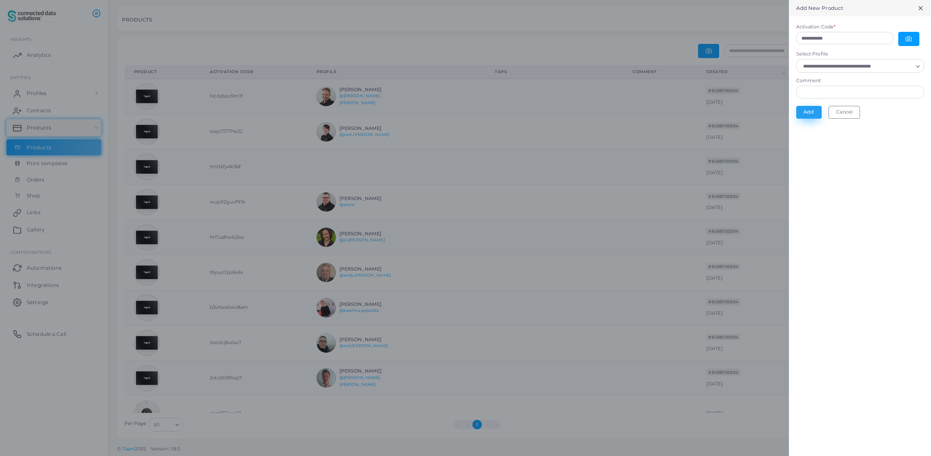
click at [814, 112] on button "Add" at bounding box center [808, 112] width 25 height 13
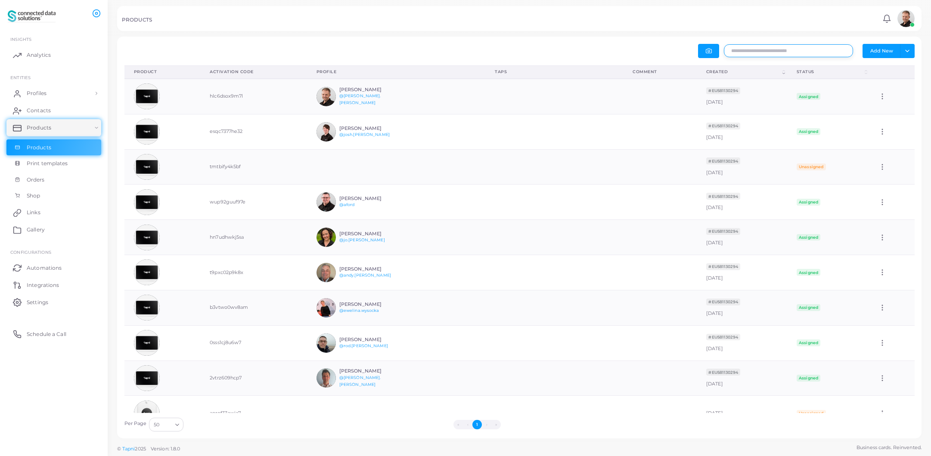
click at [772, 52] on input "text" at bounding box center [788, 50] width 129 height 13
click at [712, 53] on icon "button" at bounding box center [709, 51] width 6 height 6
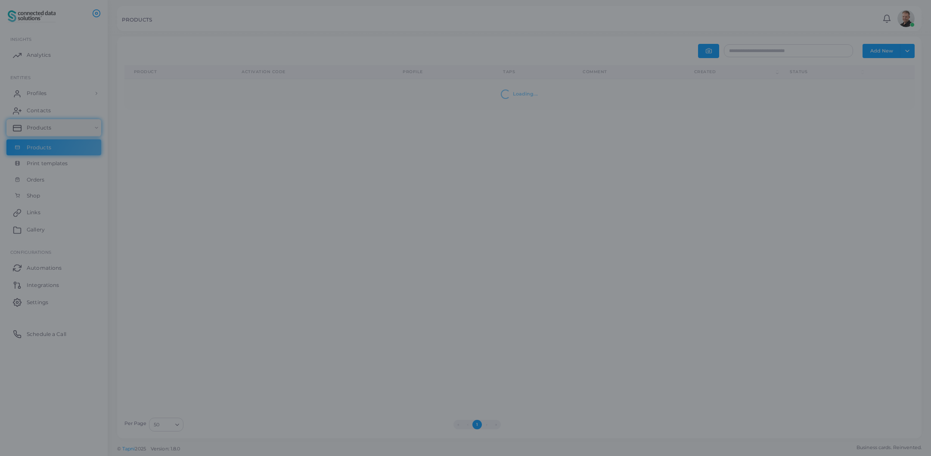
type input "**********"
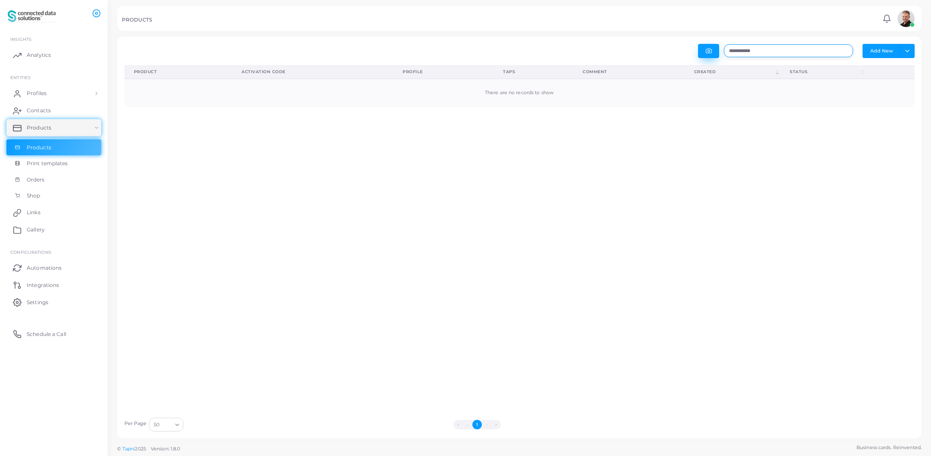
drag, startPoint x: 775, startPoint y: 52, endPoint x: 714, endPoint y: 53, distance: 61.2
click at [714, 53] on div "**********" at bounding box center [719, 51] width 400 height 14
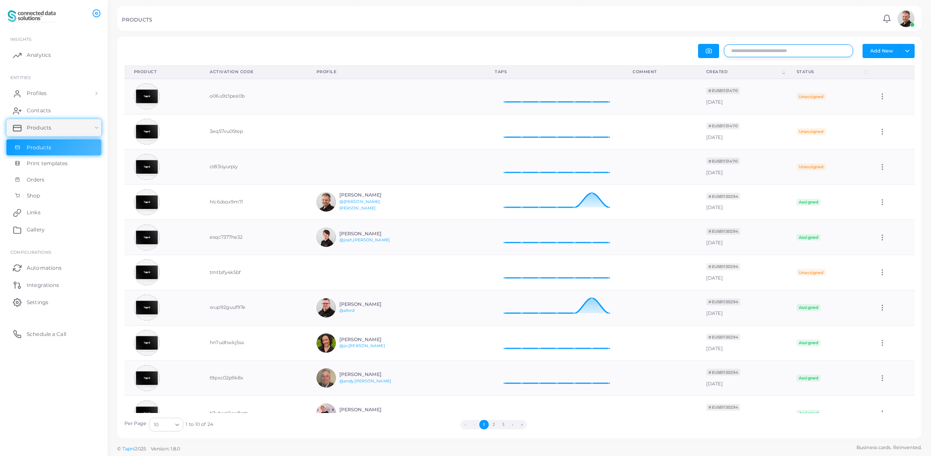
click at [759, 53] on input "text" at bounding box center [788, 50] width 129 height 13
paste input "**********"
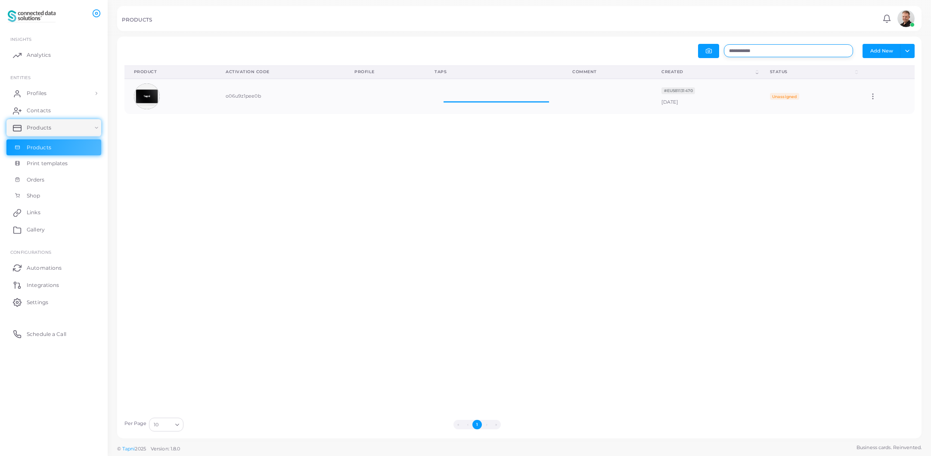
scroll to position [28, 131]
type input "**********"
click at [872, 99] on circle at bounding box center [872, 99] width 1 height 1
click at [878, 109] on icon at bounding box center [878, 109] width 7 height 7
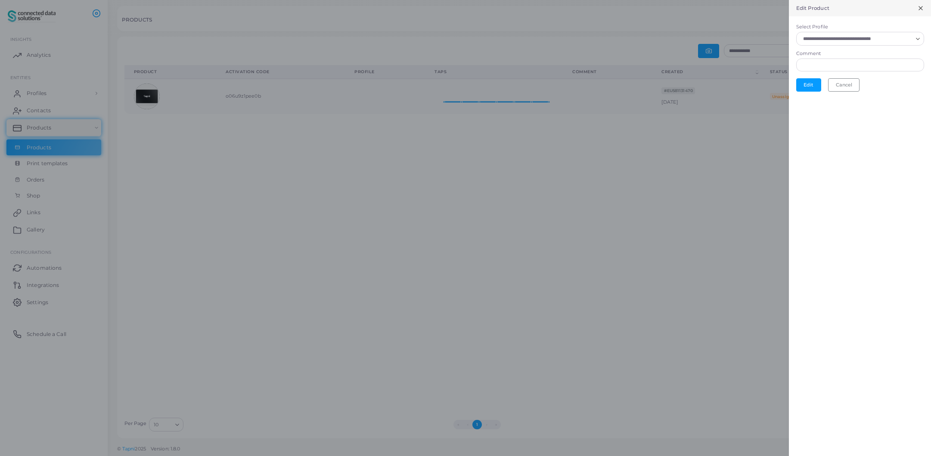
click at [920, 37] on icon "Search for option" at bounding box center [918, 39] width 6 height 6
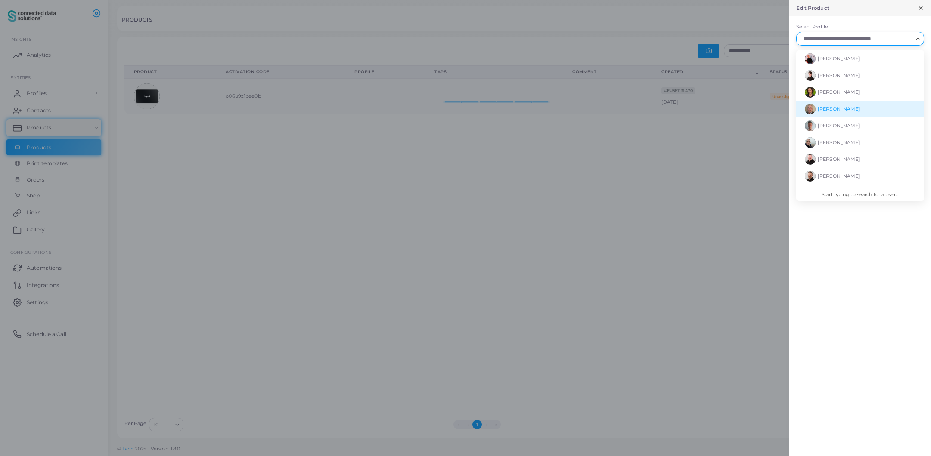
click at [647, 222] on div at bounding box center [465, 228] width 931 height 456
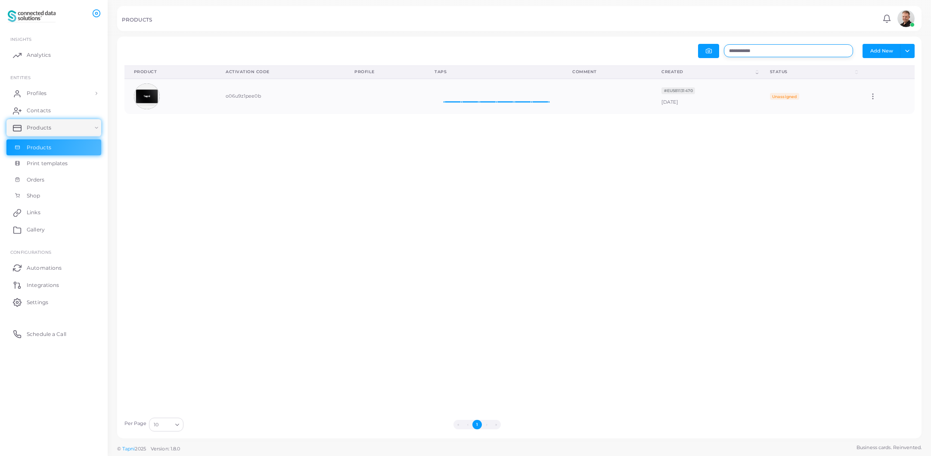
drag, startPoint x: 783, startPoint y: 53, endPoint x: 723, endPoint y: 51, distance: 59.9
click at [723, 51] on div "**********" at bounding box center [719, 51] width 400 height 14
click at [710, 50] on icon "button" at bounding box center [709, 51] width 6 height 6
click at [869, 100] on icon at bounding box center [873, 97] width 8 height 8
click at [880, 109] on icon at bounding box center [881, 110] width 4 height 4
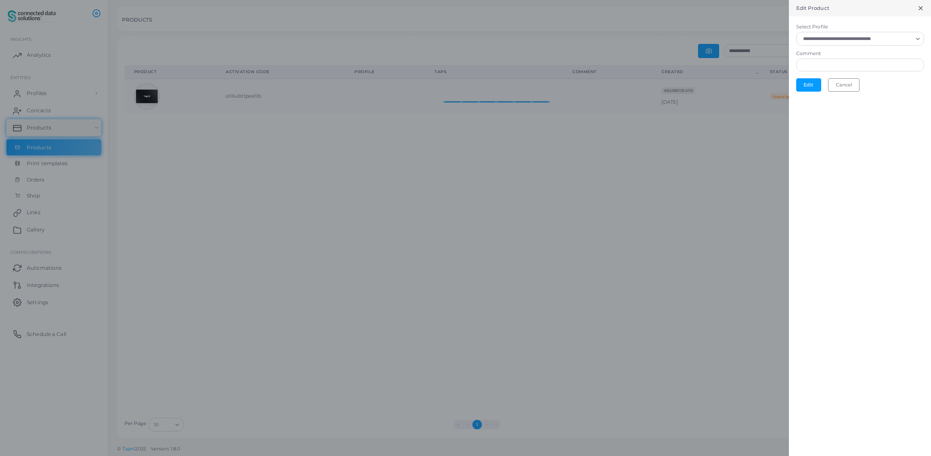
click at [918, 39] on polyline "Search for option" at bounding box center [917, 39] width 3 height 2
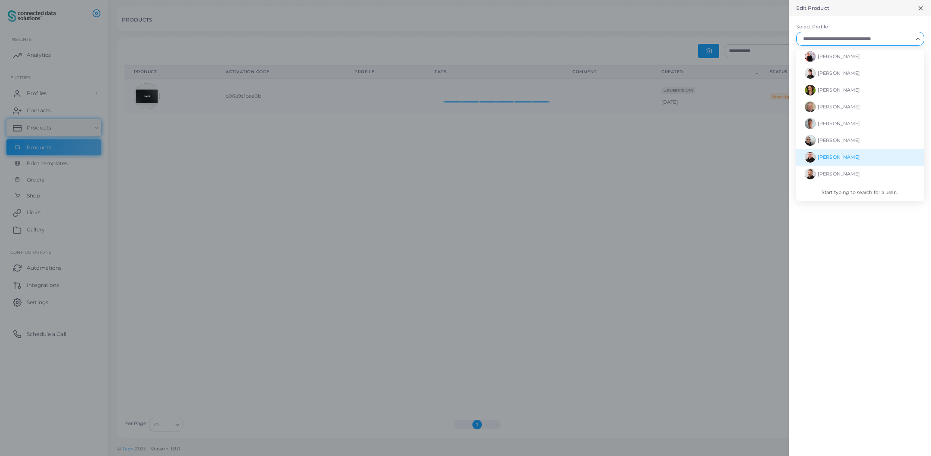
scroll to position [0, 0]
click at [840, 91] on span "[PERSON_NAME]" at bounding box center [839, 92] width 42 height 6
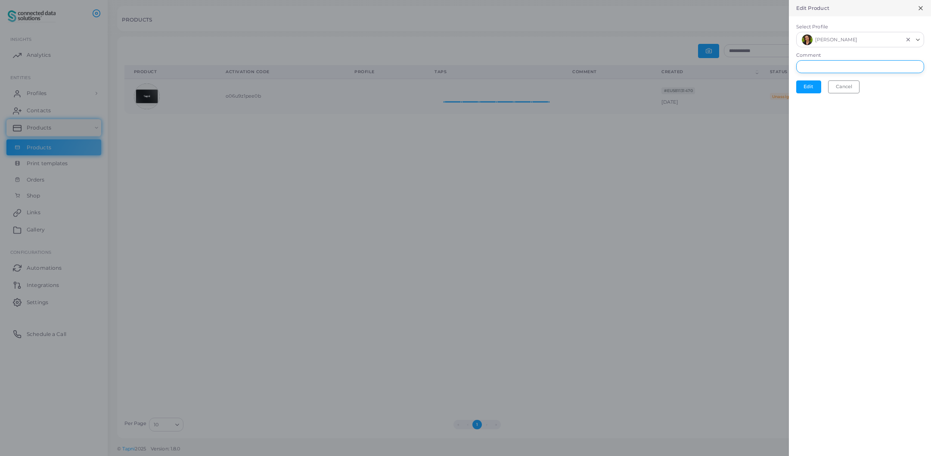
click at [816, 68] on input "Comment" at bounding box center [860, 66] width 128 height 13
type input "********"
click at [809, 89] on button "Edit" at bounding box center [808, 87] width 25 height 13
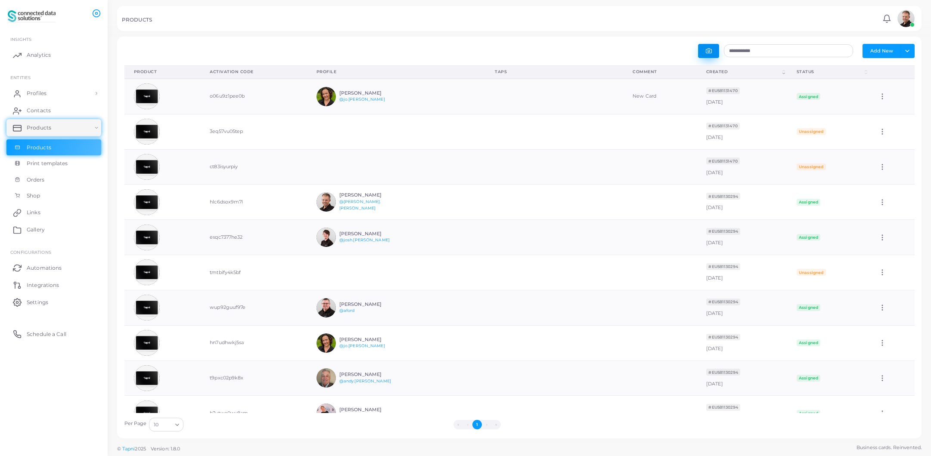
click at [711, 54] on icon "button" at bounding box center [709, 51] width 6 height 6
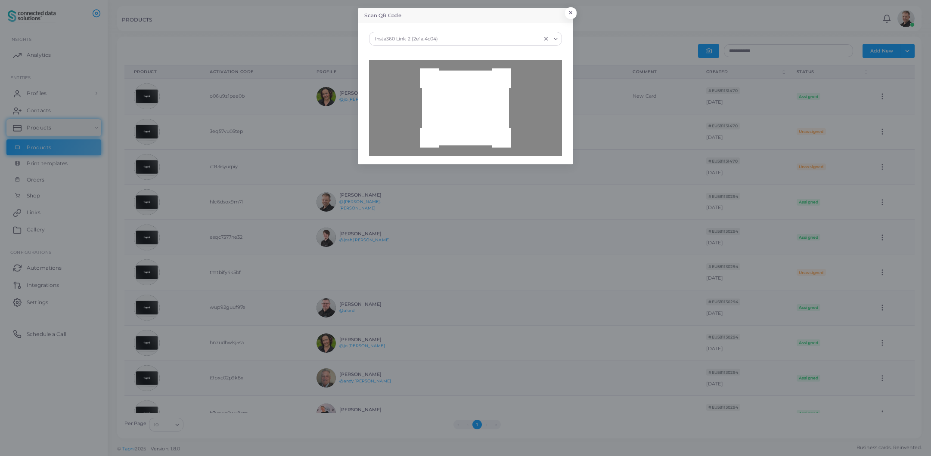
type input "**********"
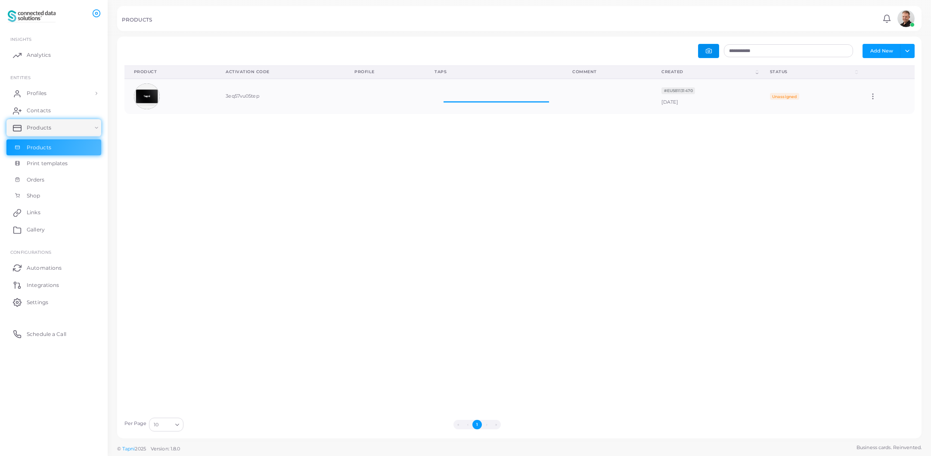
scroll to position [28, 131]
click at [869, 96] on icon at bounding box center [873, 97] width 8 height 8
click at [875, 105] on icon at bounding box center [877, 106] width 5 height 5
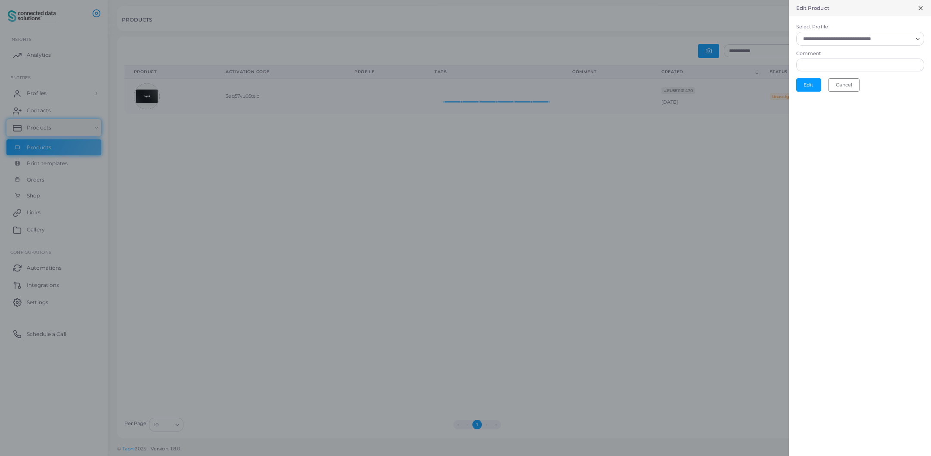
click at [841, 43] on div "Loading..." at bounding box center [860, 39] width 128 height 14
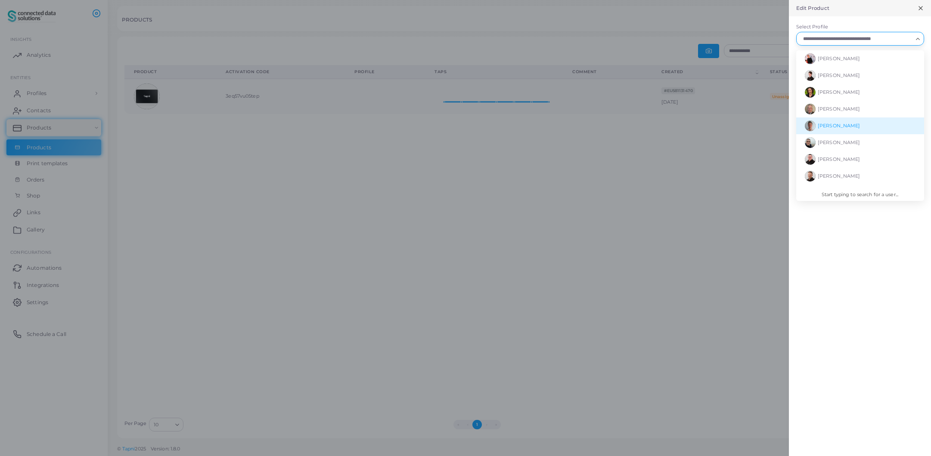
click at [837, 124] on span "[PERSON_NAME]" at bounding box center [839, 126] width 42 height 6
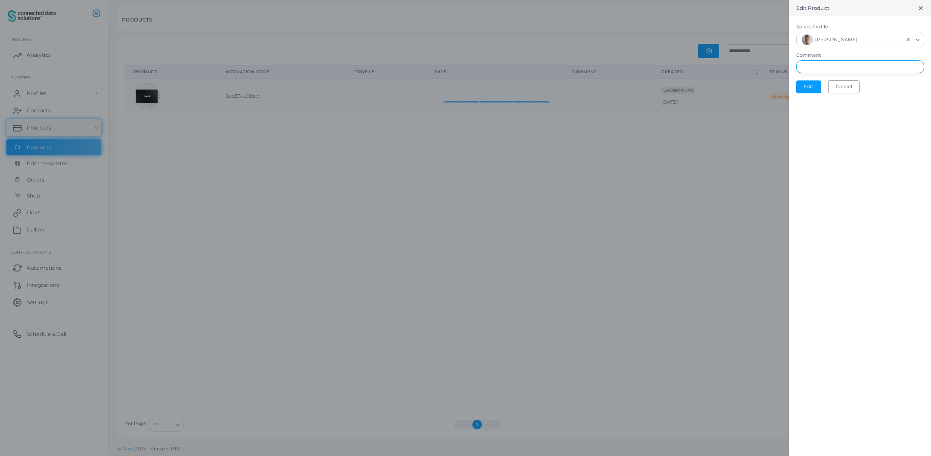
click at [844, 68] on input "Comment" at bounding box center [860, 66] width 128 height 13
type input "********"
click at [806, 86] on button "Edit" at bounding box center [808, 87] width 25 height 13
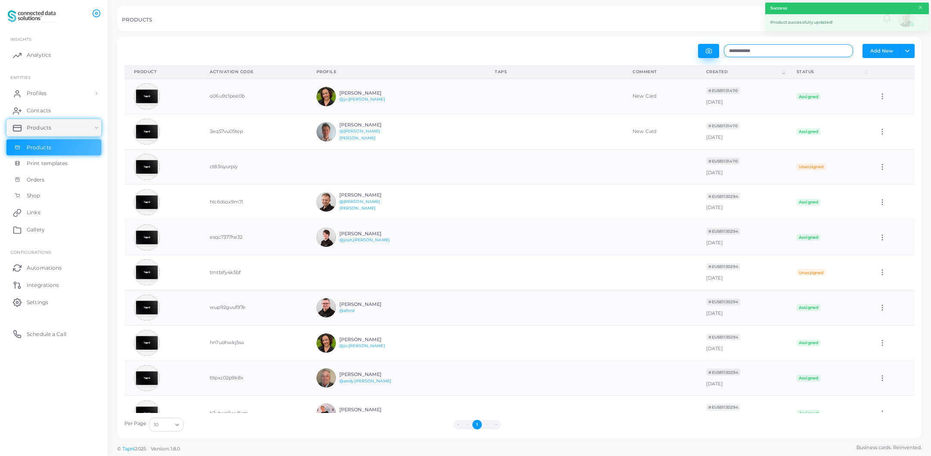
drag, startPoint x: 790, startPoint y: 55, endPoint x: 709, endPoint y: 53, distance: 81.0
click at [709, 53] on div "**********" at bounding box center [719, 51] width 400 height 14
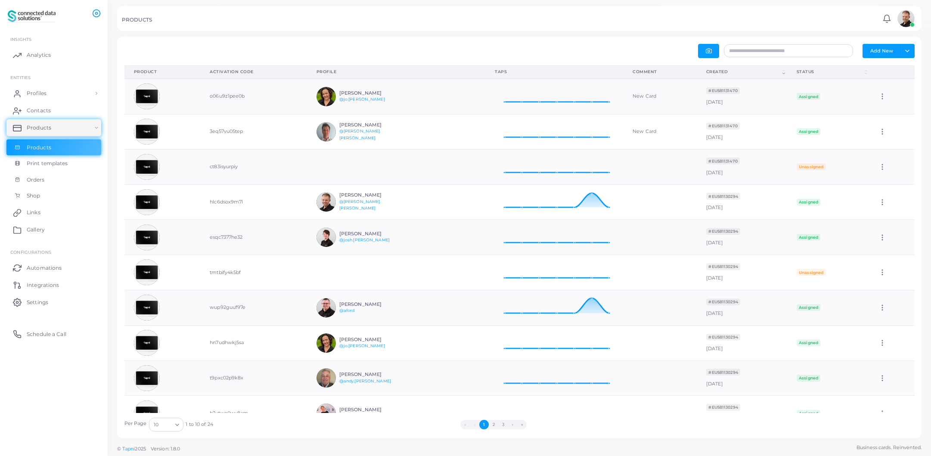
click at [783, 74] on th "Created (Click to sort Ascending)" at bounding box center [742, 71] width 90 height 13
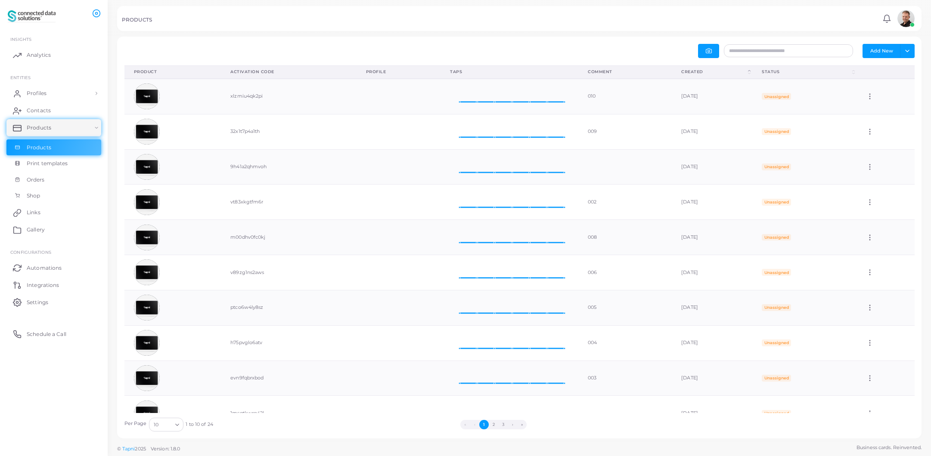
click at [752, 73] on th "Created (Click to sort Descending)" at bounding box center [712, 71] width 81 height 13
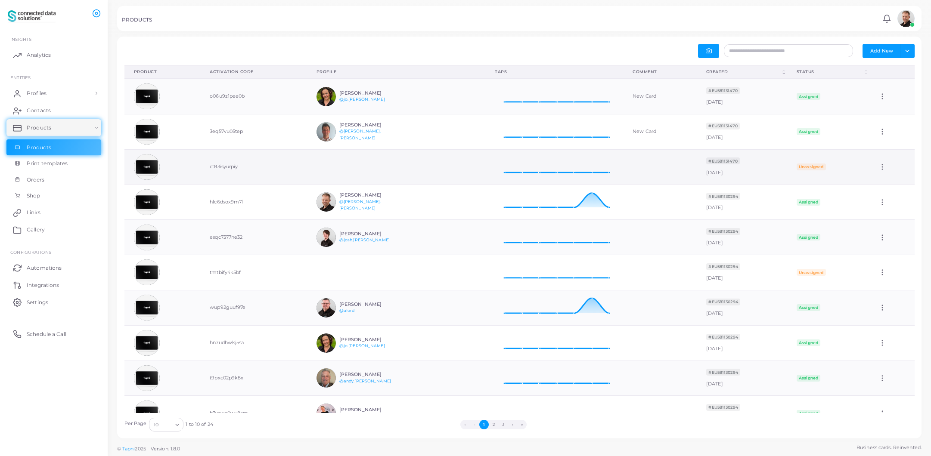
click at [878, 168] on icon at bounding box center [882, 167] width 8 height 8
click at [896, 184] on link "Edit" at bounding box center [896, 179] width 47 height 12
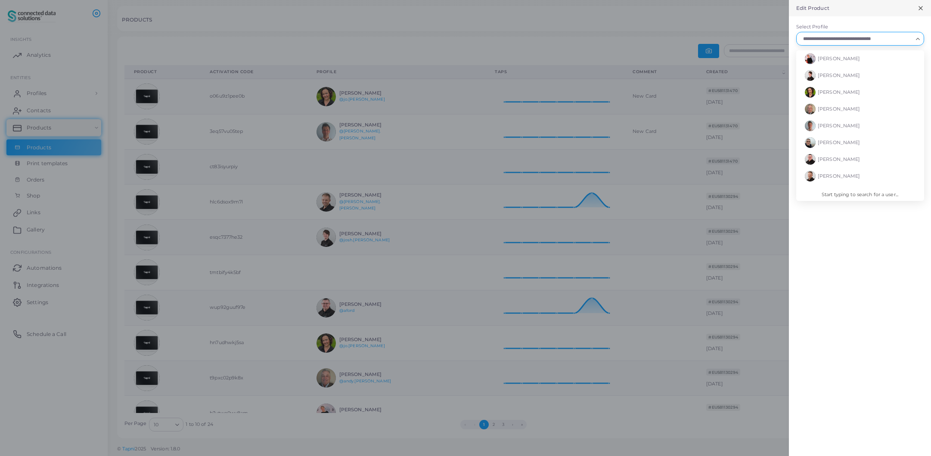
click at [917, 40] on icon "Search for option" at bounding box center [918, 39] width 6 height 6
click at [870, 109] on li "[PERSON_NAME]" at bounding box center [860, 109] width 128 height 17
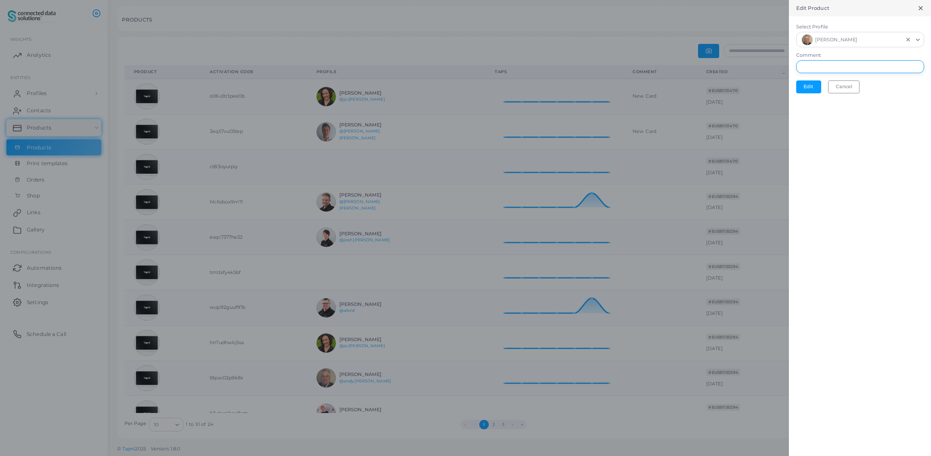
click at [848, 68] on input "Comment" at bounding box center [860, 66] width 128 height 13
type input "********"
click at [809, 88] on button "Edit" at bounding box center [808, 87] width 25 height 13
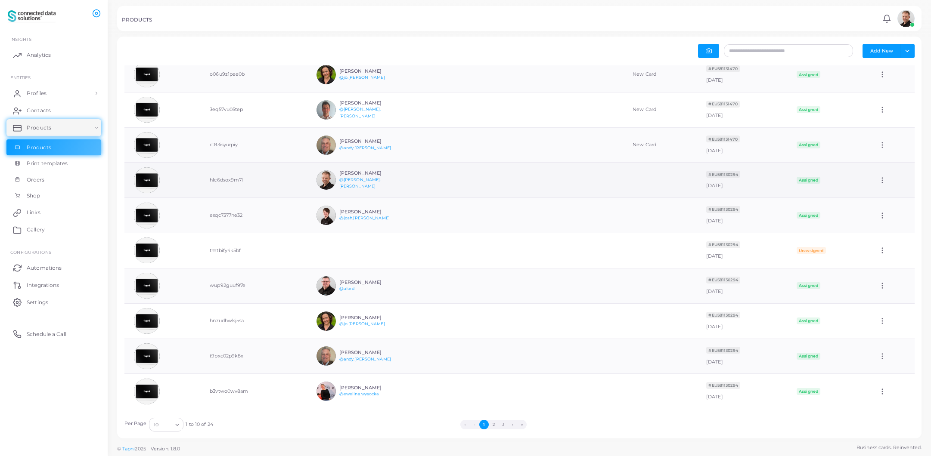
scroll to position [22, 0]
